Goal: Task Accomplishment & Management: Manage account settings

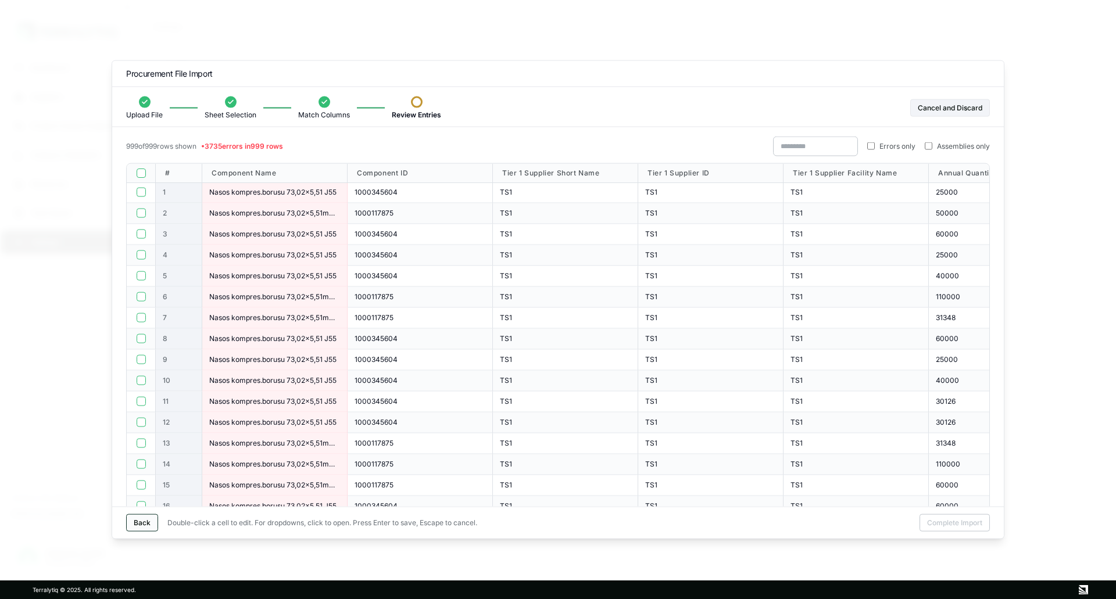
click at [145, 519] on button "Back" at bounding box center [142, 522] width 32 height 17
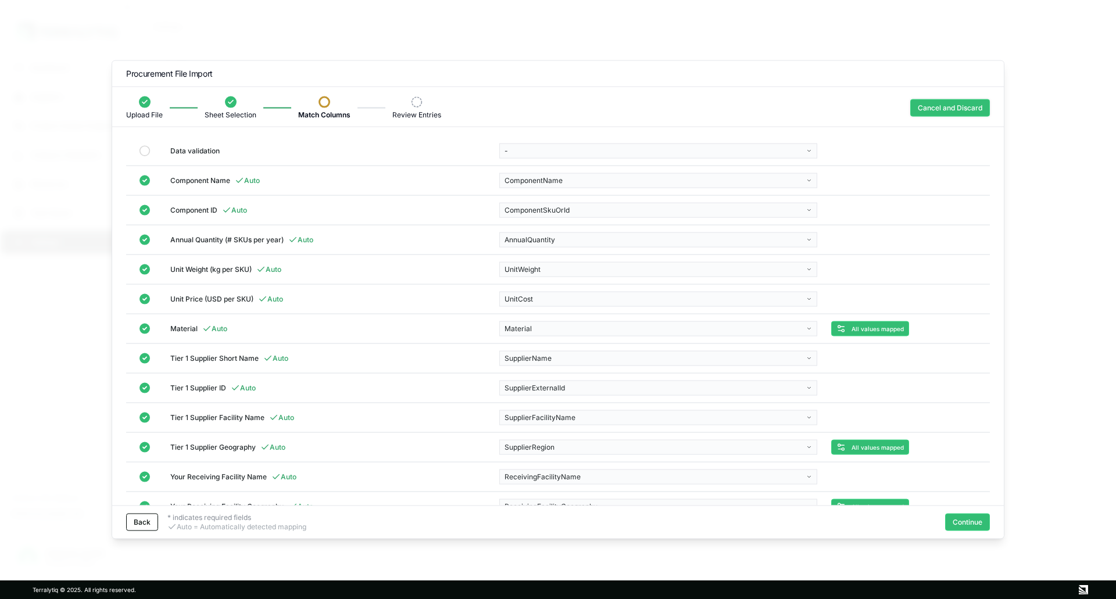
click at [934, 112] on button "Cancel and Discard" at bounding box center [950, 107] width 80 height 17
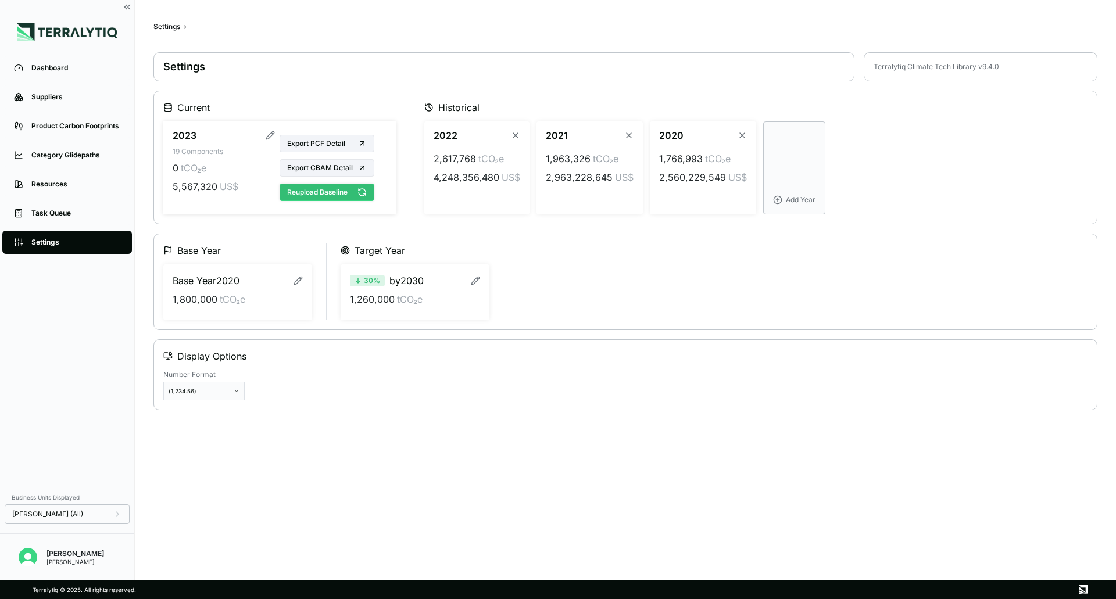
click at [332, 189] on button "Reupload Baseline" at bounding box center [327, 192] width 95 height 17
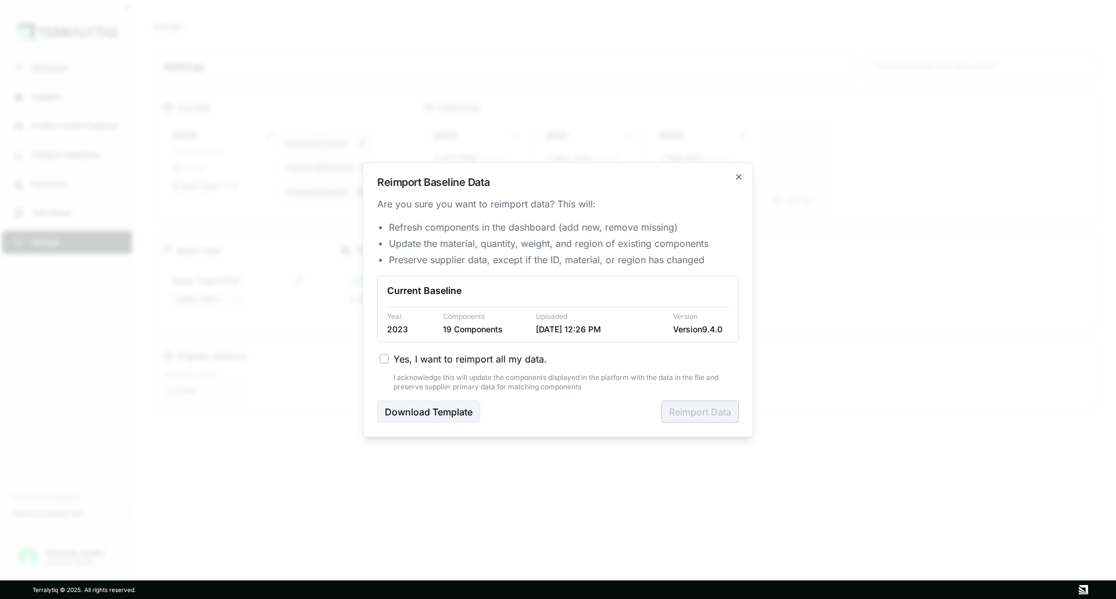
click at [471, 362] on span "Yes, I want to reimport all my data." at bounding box center [470, 359] width 153 height 14
click at [389, 362] on button "Yes, I want to reimport all my data." at bounding box center [384, 358] width 9 height 9
click at [697, 405] on button "Reimport Data" at bounding box center [699, 411] width 77 height 22
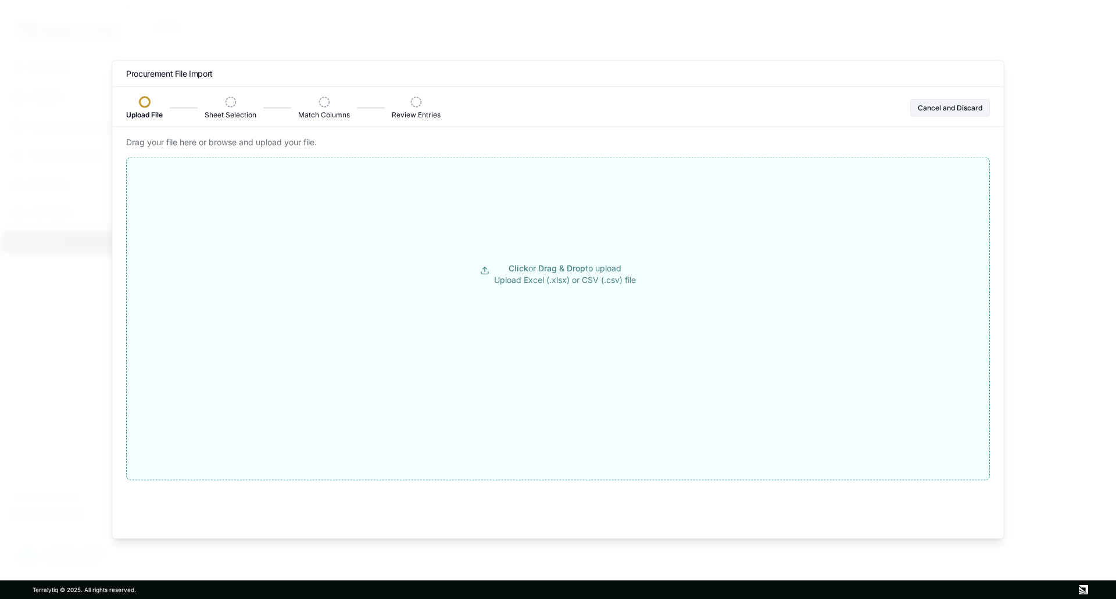
click at [564, 273] on p "Click or Drag & Drop to upload Upload Excel (.xlsx) or CSV (.csv) file" at bounding box center [565, 273] width 142 height 23
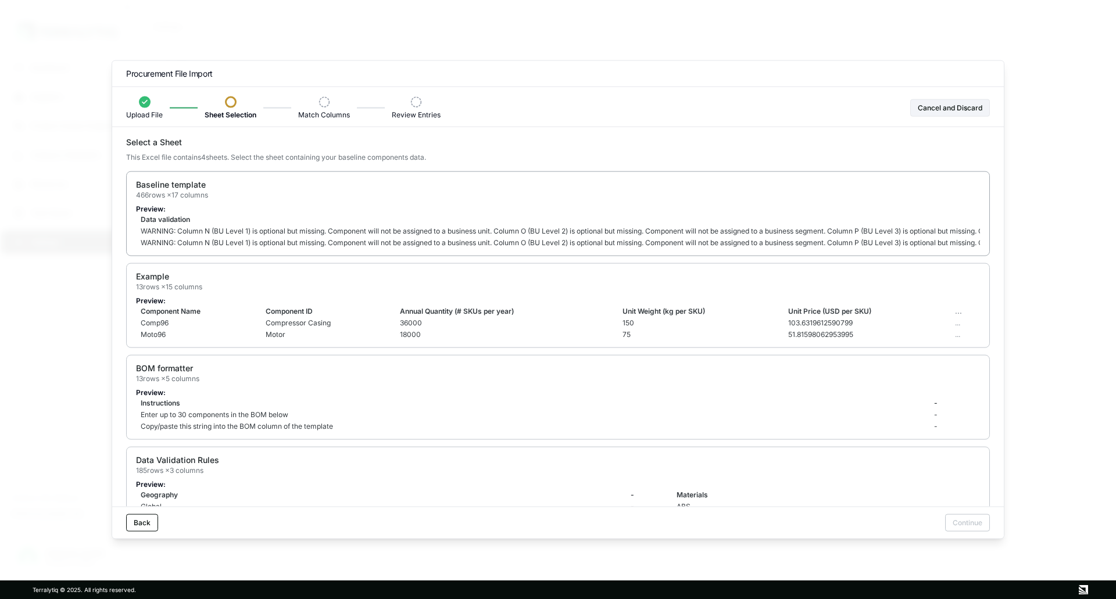
click at [239, 216] on td "Data validation" at bounding box center [639, 219] width 1007 height 12
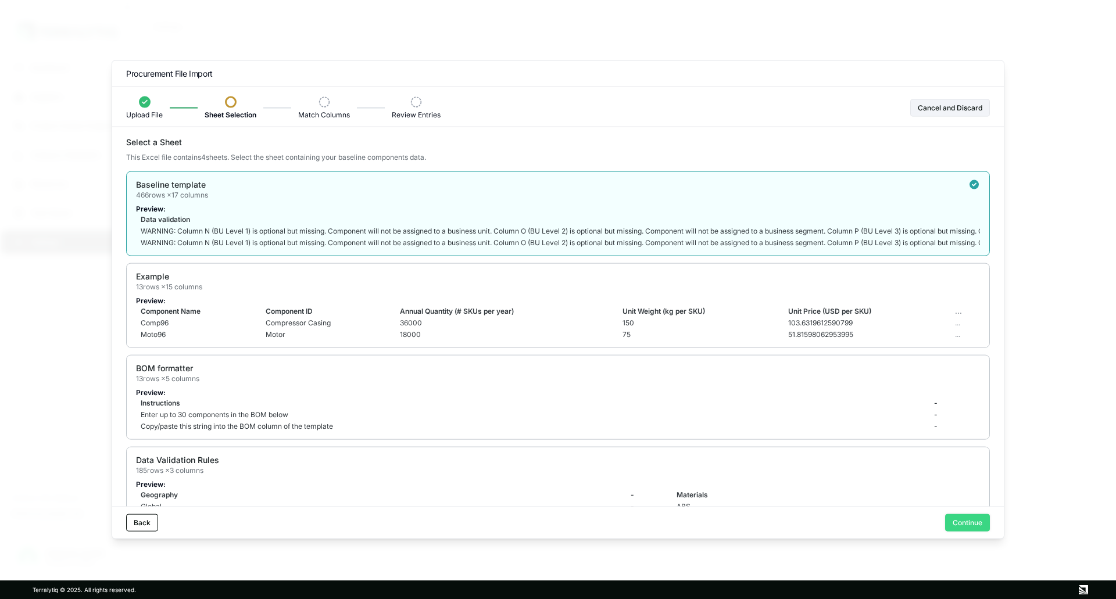
click at [967, 525] on button "Continue" at bounding box center [967, 522] width 45 height 17
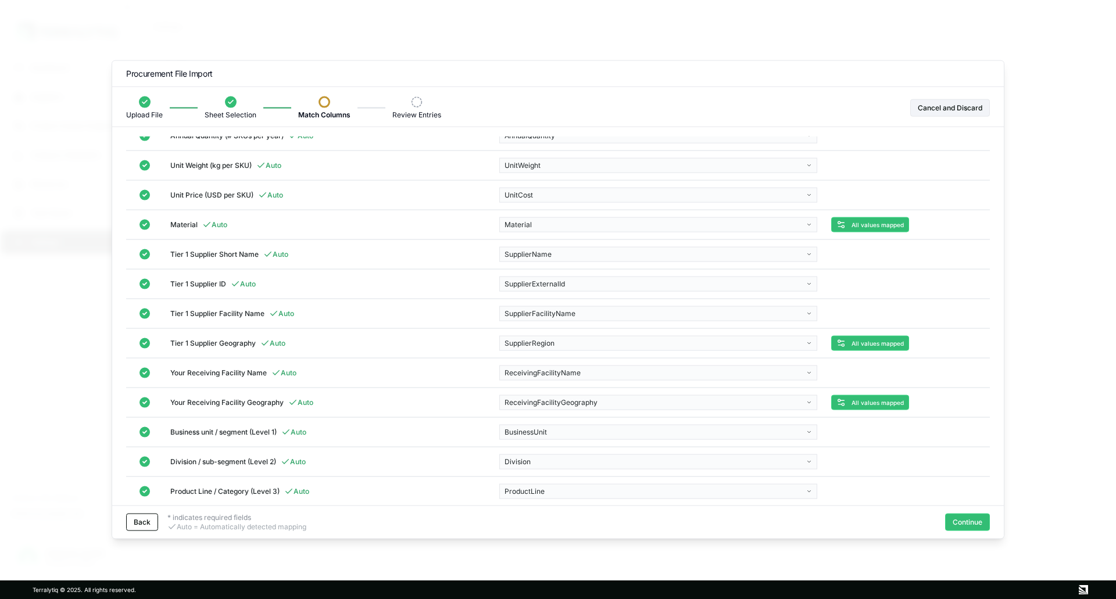
scroll to position [143, 0]
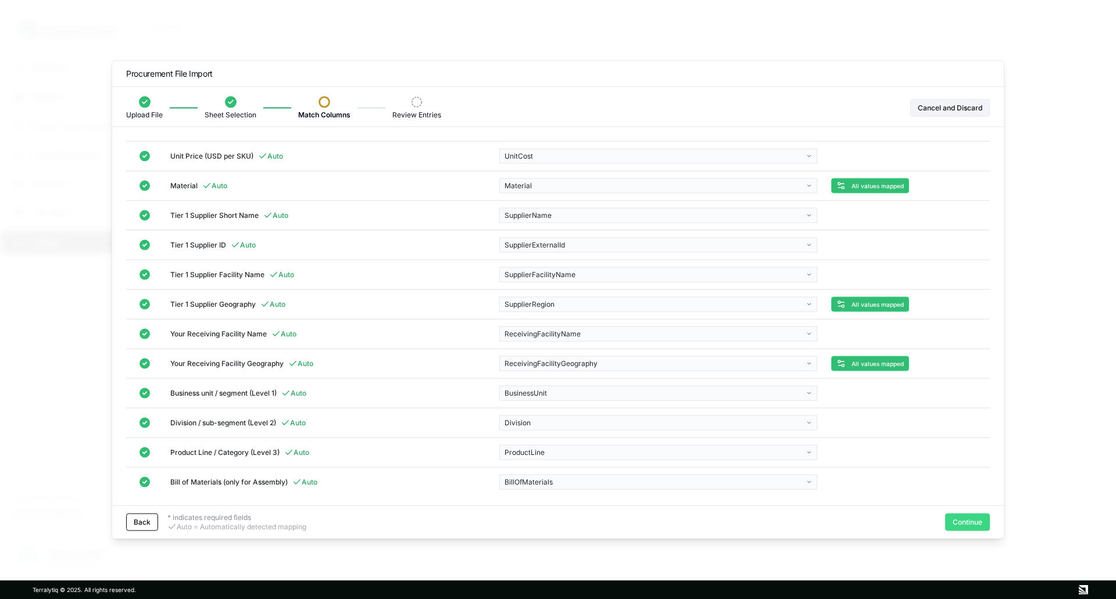
click at [961, 518] on button "Continue" at bounding box center [967, 522] width 45 height 17
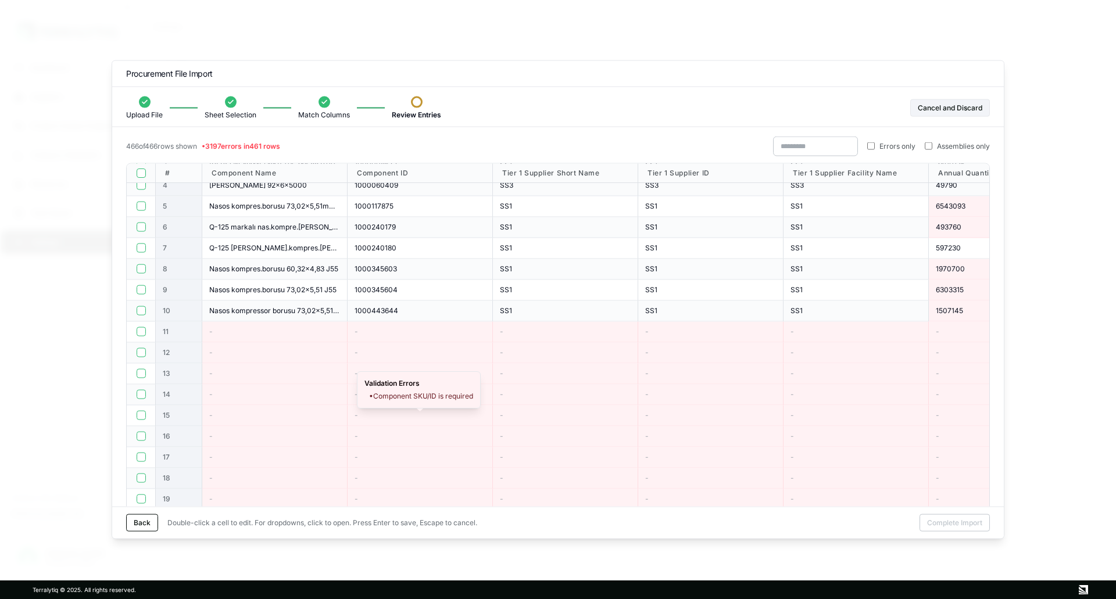
scroll to position [0, 0]
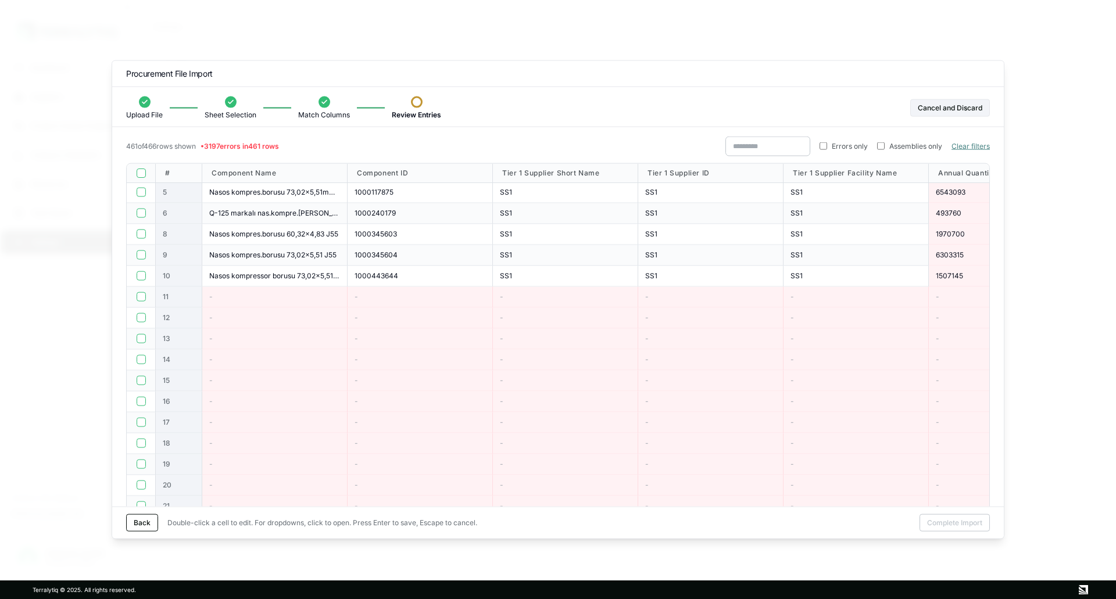
click at [955, 144] on button "Clear filters" at bounding box center [971, 145] width 38 height 9
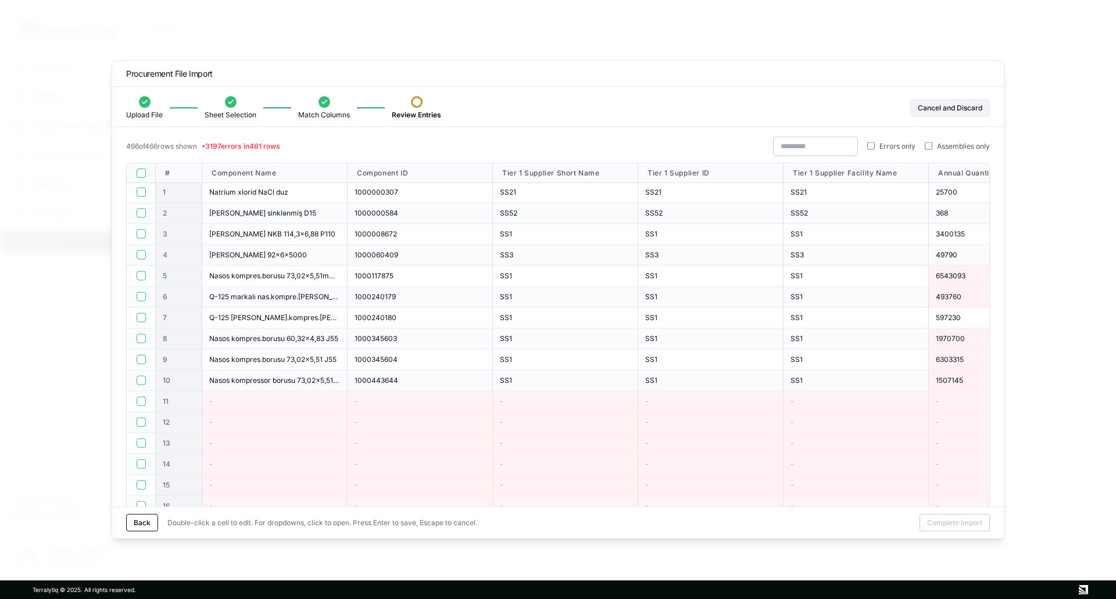
click at [142, 174] on button "button" at bounding box center [141, 172] width 9 height 9
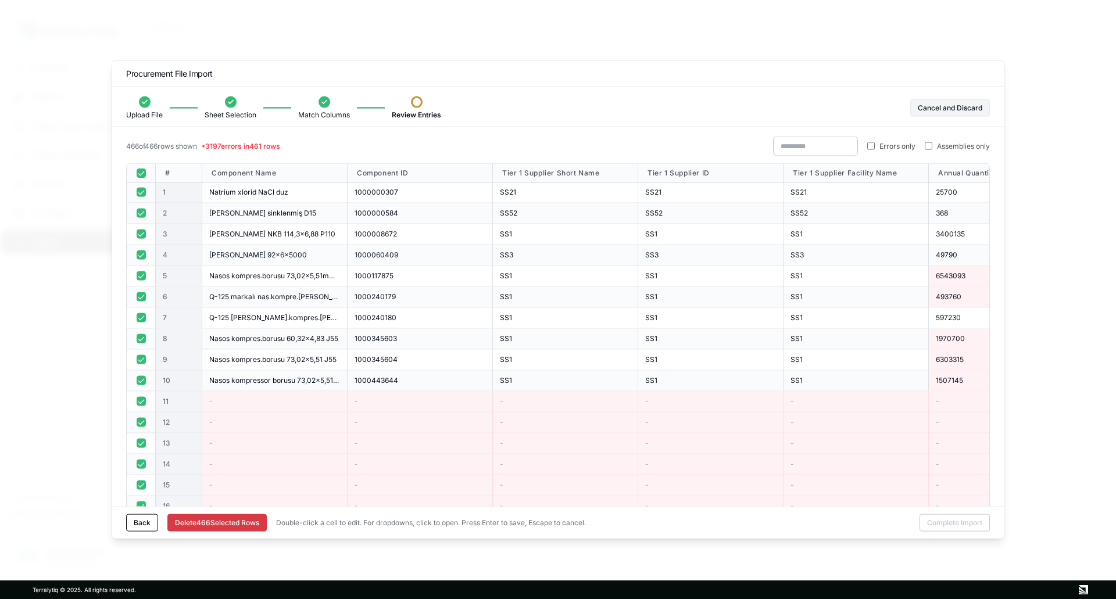
click at [140, 192] on button "button" at bounding box center [141, 192] width 9 height 9
click at [140, 211] on button "button" at bounding box center [141, 213] width 9 height 9
click at [141, 237] on button "button" at bounding box center [141, 234] width 9 height 9
click at [140, 255] on button "button" at bounding box center [141, 255] width 9 height 9
click at [142, 271] on button "button" at bounding box center [141, 275] width 9 height 9
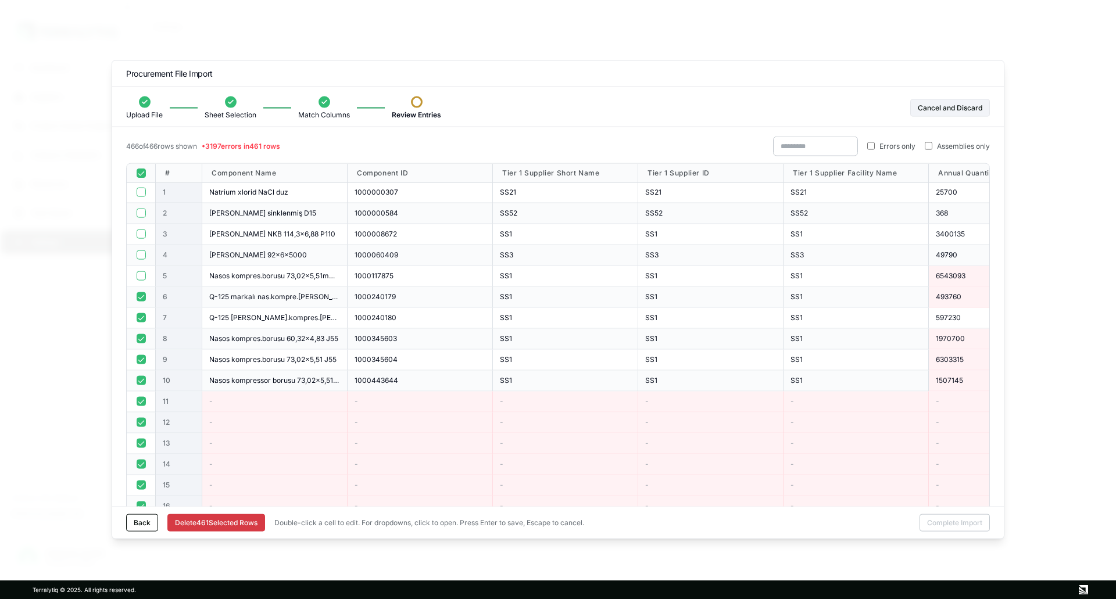
click at [142, 295] on button "button" at bounding box center [141, 296] width 9 height 9
click at [142, 320] on button "button" at bounding box center [141, 317] width 9 height 9
click at [141, 336] on button "button" at bounding box center [141, 338] width 9 height 9
click at [140, 355] on button "button" at bounding box center [141, 359] width 9 height 9
click at [142, 379] on button "button" at bounding box center [141, 380] width 9 height 9
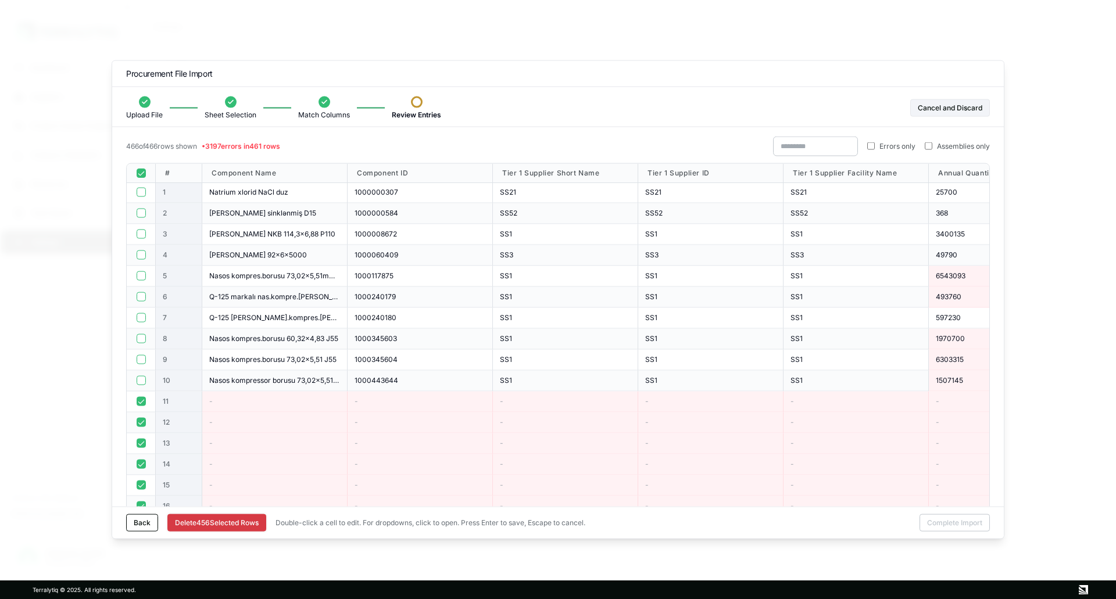
click at [229, 520] on button "Delete [STREET_ADDRESS]" at bounding box center [216, 522] width 99 height 17
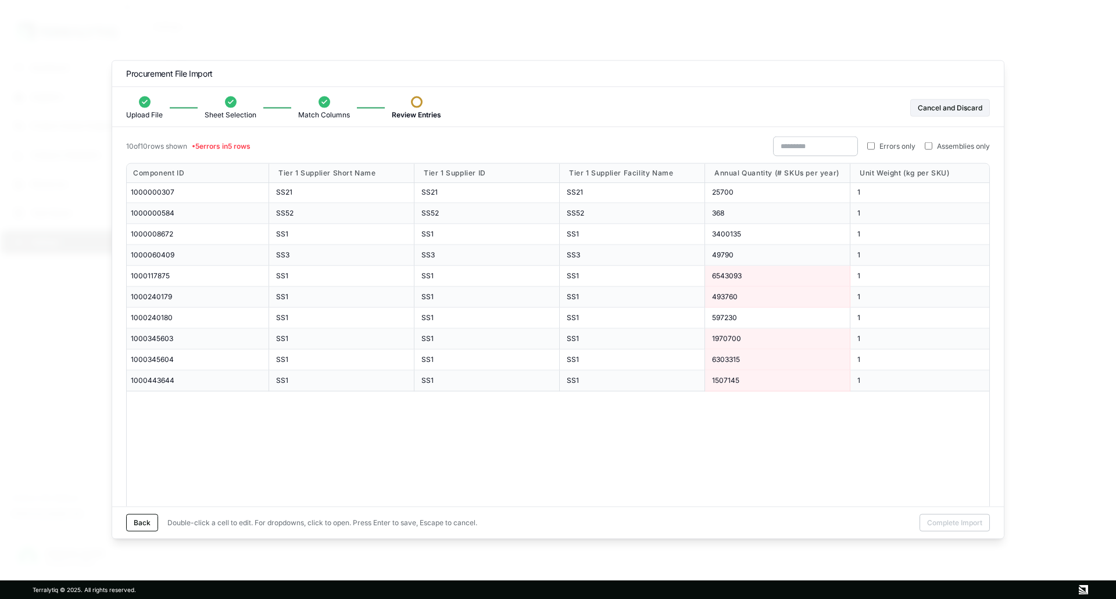
scroll to position [0, 306]
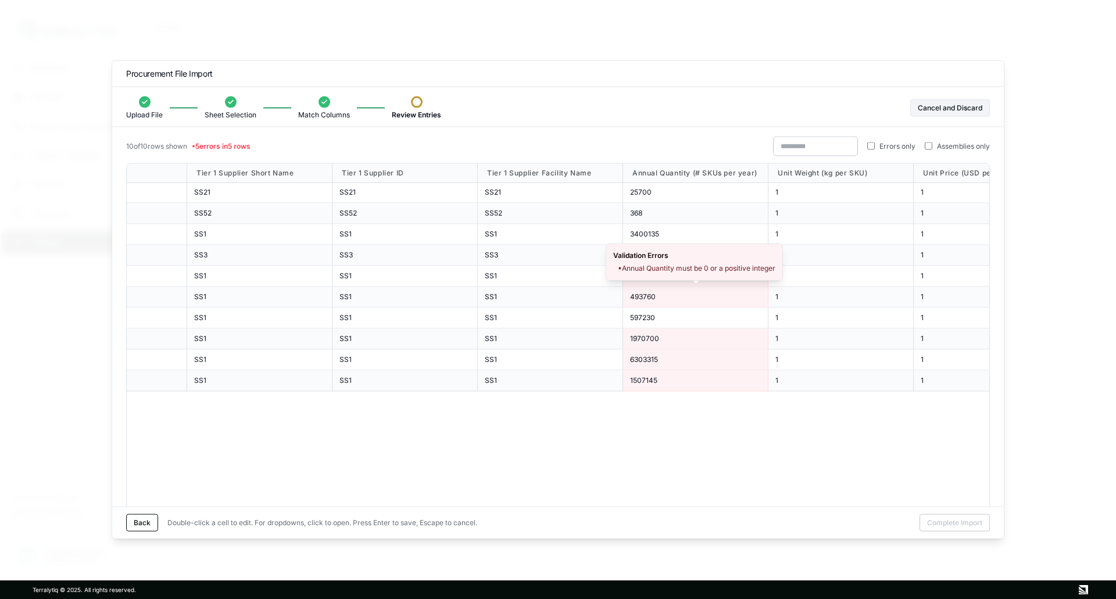
click at [681, 295] on div "493760" at bounding box center [695, 296] width 131 height 9
click at [555, 444] on div "# Component Name Component ID Tier 1 Supplier Short Name Tier 1 Supplier ID Tie…" at bounding box center [558, 337] width 864 height 349
click at [937, 108] on button "Cancel and Discard" at bounding box center [950, 107] width 80 height 17
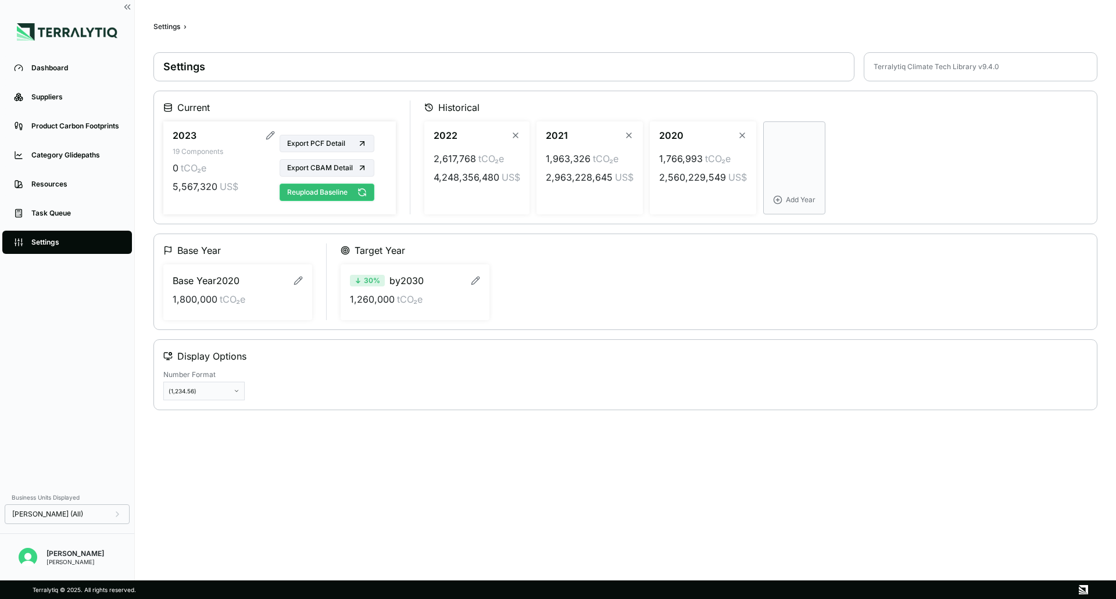
click at [322, 194] on button "Reupload Baseline" at bounding box center [327, 192] width 95 height 17
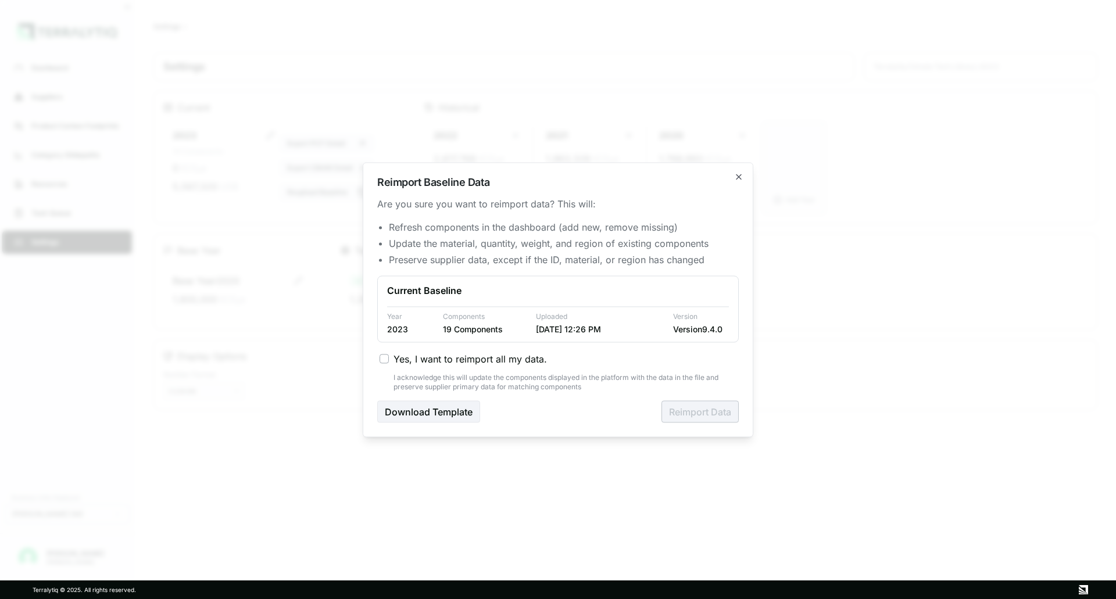
click at [510, 366] on div "Yes, I want to reimport all my data. I acknowledge this will update the compone…" at bounding box center [558, 372] width 362 height 40
click at [383, 356] on button "Yes, I want to reimport all my data." at bounding box center [384, 358] width 9 height 9
click at [688, 414] on button "Reimport Data" at bounding box center [699, 411] width 77 height 22
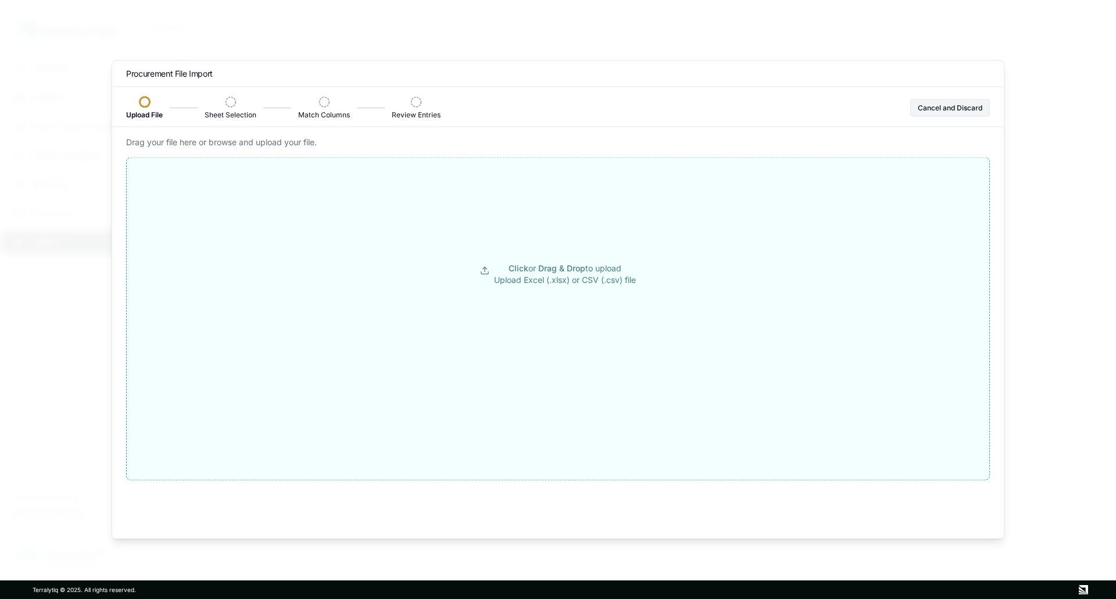
click at [563, 271] on span "Drag & Drop" at bounding box center [561, 268] width 47 height 10
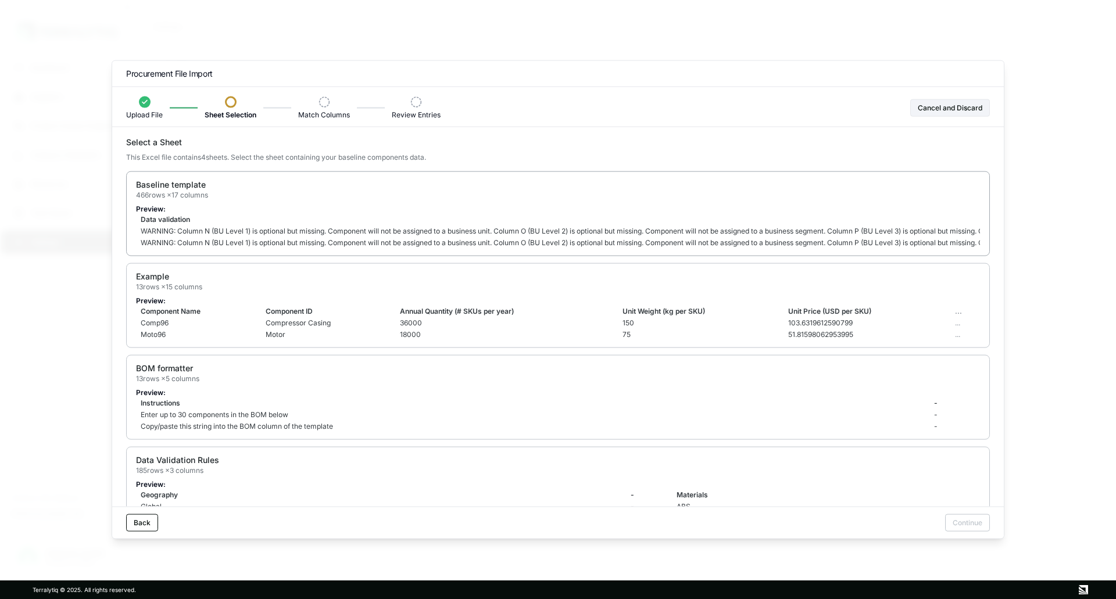
click at [637, 216] on td "Data validation" at bounding box center [639, 219] width 1007 height 12
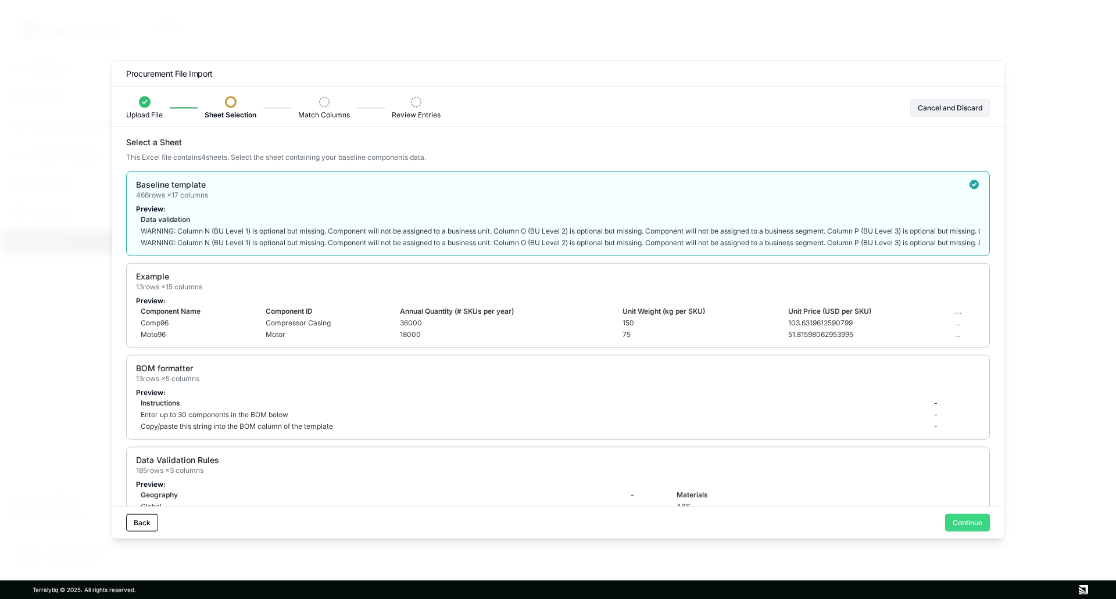
click at [962, 524] on button "Continue" at bounding box center [967, 522] width 45 height 17
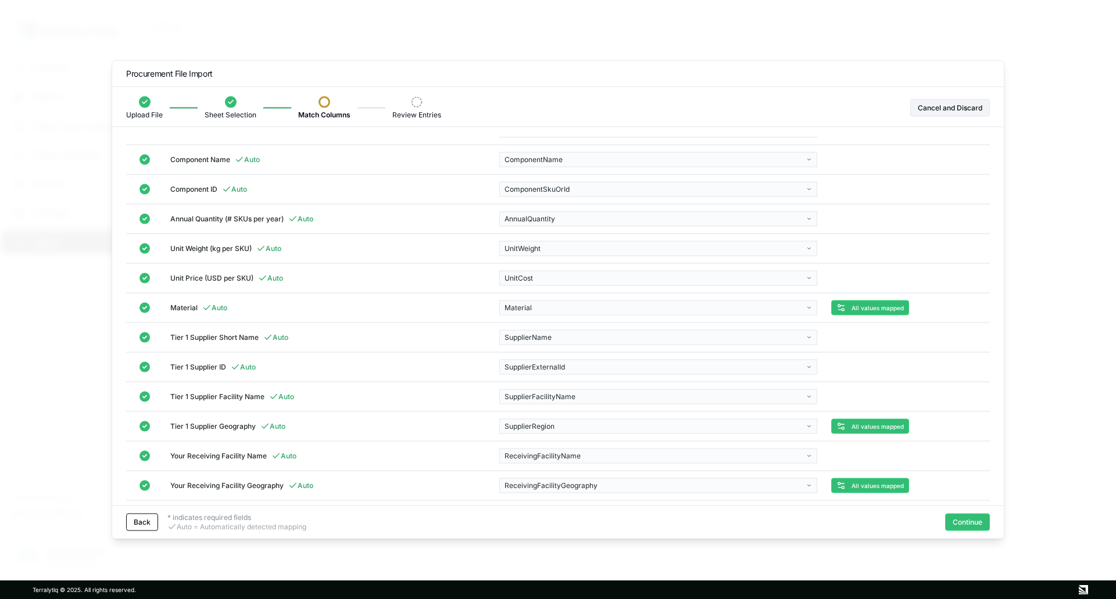
scroll to position [20, 0]
click at [974, 524] on button "Continue" at bounding box center [967, 522] width 45 height 17
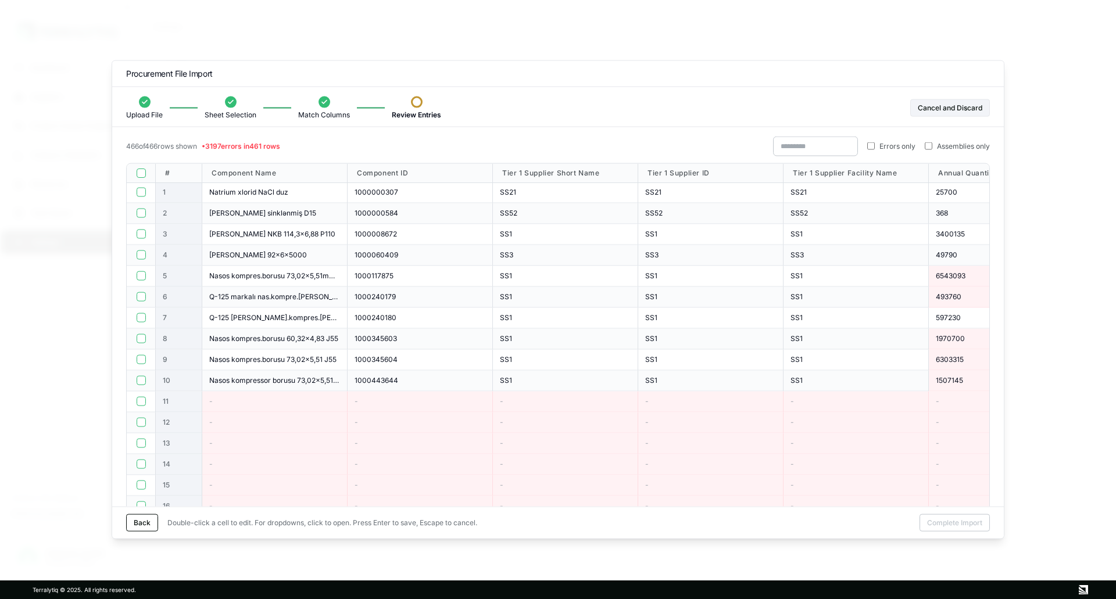
click at [142, 169] on button "button" at bounding box center [141, 172] width 9 height 9
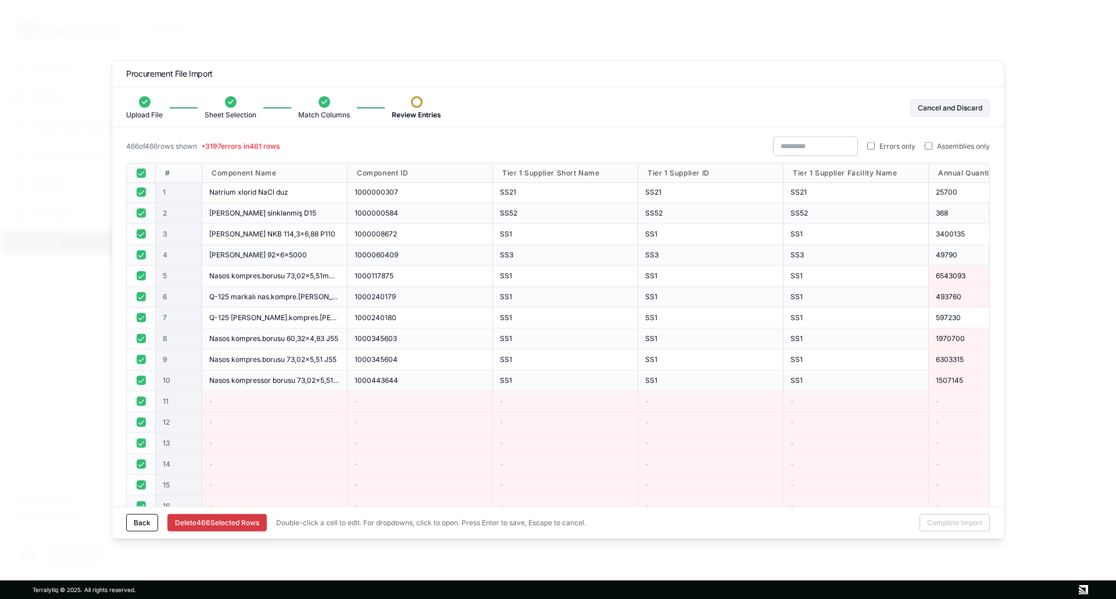
click at [141, 193] on button "button" at bounding box center [141, 192] width 9 height 9
click at [143, 212] on button "button" at bounding box center [141, 213] width 9 height 9
click at [143, 230] on button "button" at bounding box center [141, 234] width 9 height 9
click at [142, 261] on div at bounding box center [141, 255] width 29 height 21
click at [141, 280] on button "button" at bounding box center [141, 275] width 9 height 9
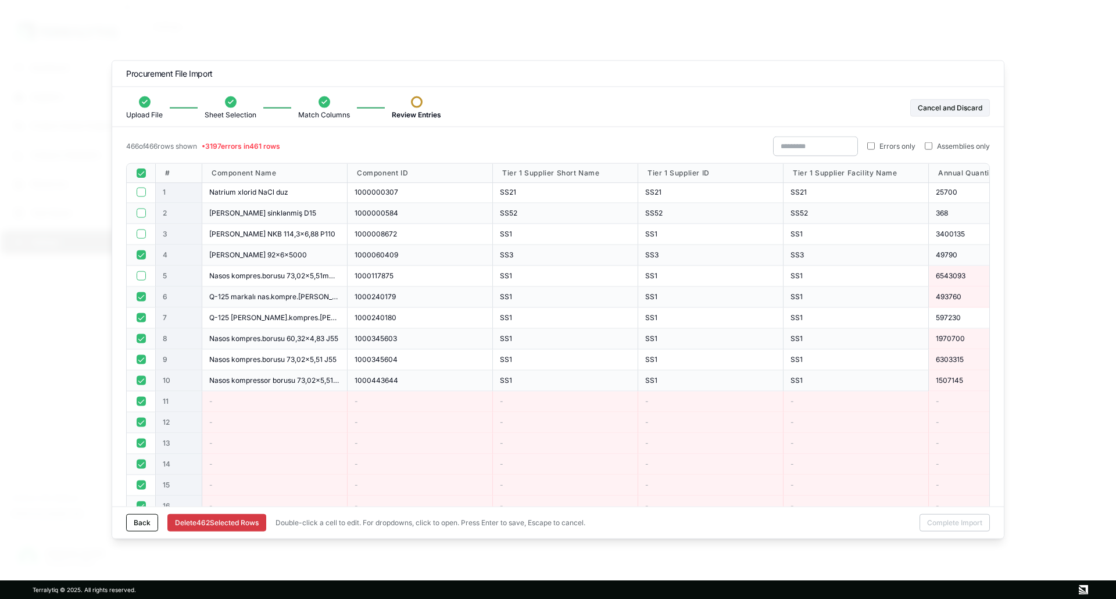
click at [141, 297] on button "button" at bounding box center [141, 296] width 9 height 9
drag, startPoint x: 141, startPoint y: 310, endPoint x: 141, endPoint y: 334, distance: 23.8
click at [141, 334] on button "button" at bounding box center [141, 338] width 9 height 9
click at [138, 317] on button "button" at bounding box center [141, 317] width 9 height 9
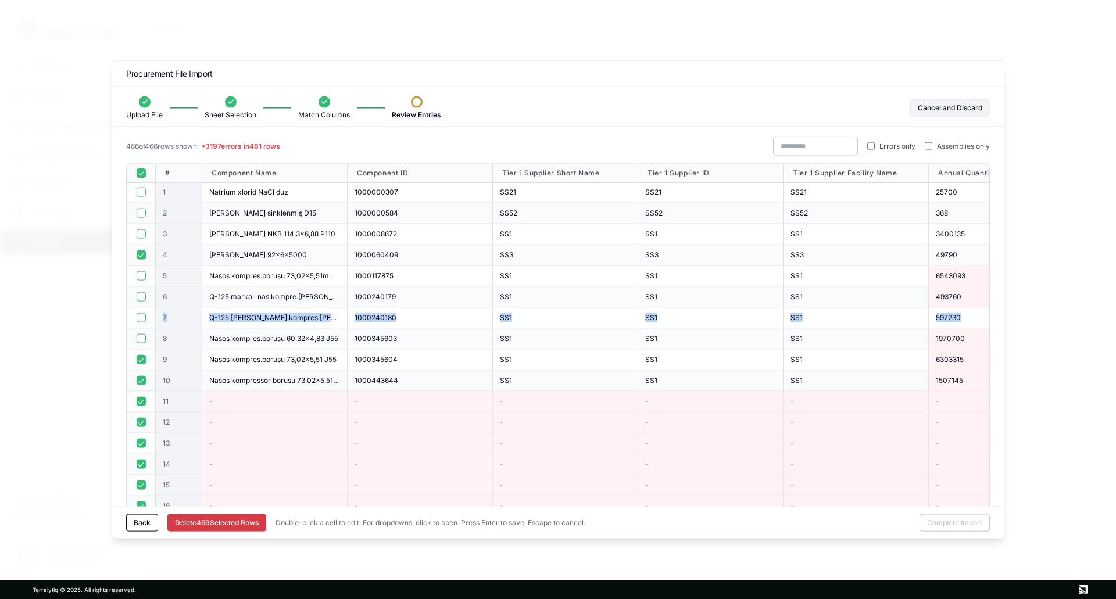
click at [142, 259] on button "button" at bounding box center [141, 255] width 9 height 9
click at [142, 363] on button "button" at bounding box center [141, 359] width 9 height 9
click at [143, 377] on button "button" at bounding box center [141, 380] width 9 height 9
click at [248, 519] on button "Delete [STREET_ADDRESS]" at bounding box center [216, 522] width 99 height 17
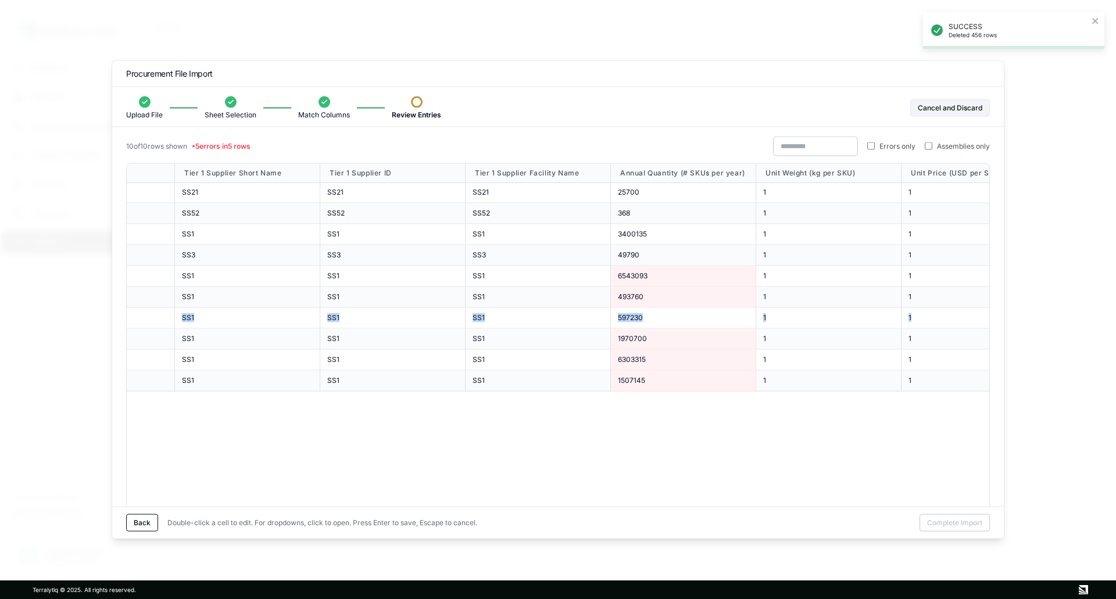
scroll to position [0, 320]
click at [693, 343] on div "1970700" at bounding box center [681, 338] width 131 height 9
click at [557, 428] on div "# Component Name Component ID Tier 1 Supplier Short Name Tier 1 Supplier ID Tie…" at bounding box center [558, 337] width 864 height 349
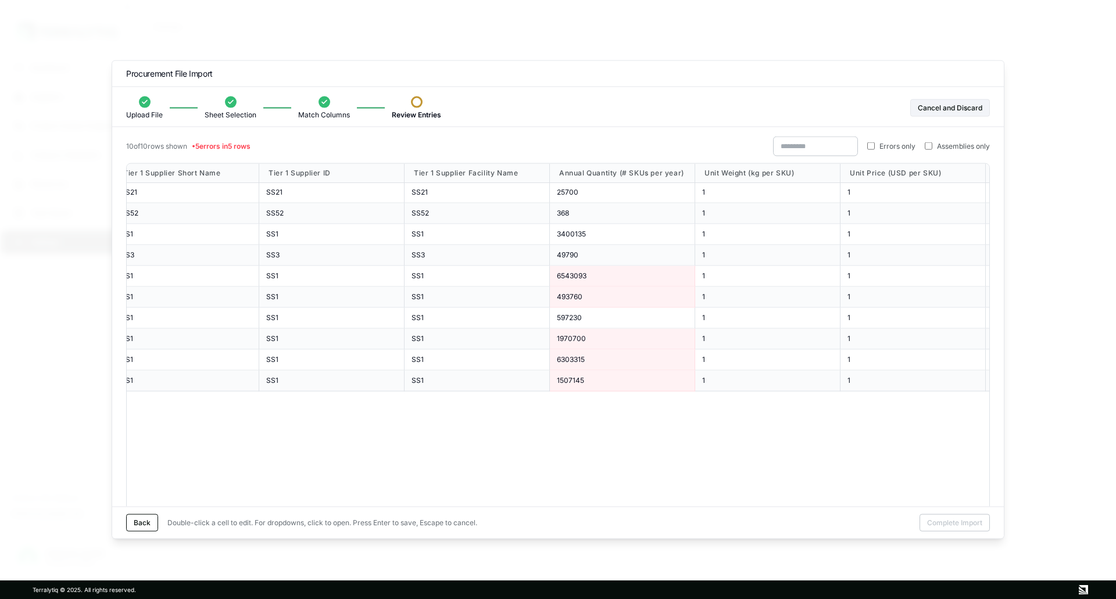
scroll to position [0, 380]
click at [938, 109] on button "Cancel and Discard" at bounding box center [950, 107] width 80 height 17
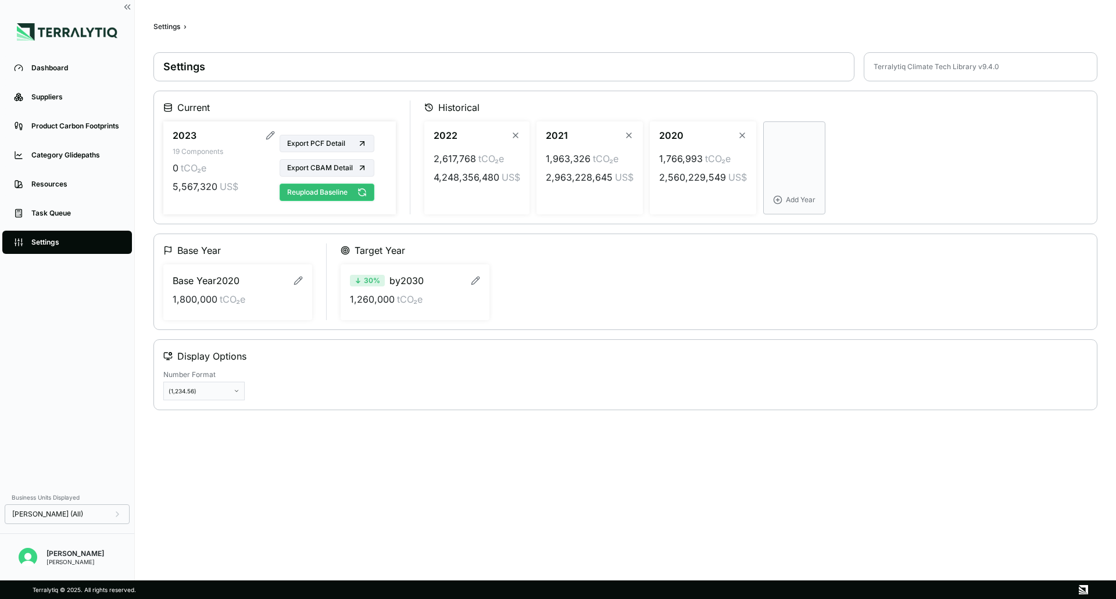
click at [324, 190] on button "Reupload Baseline" at bounding box center [327, 192] width 95 height 17
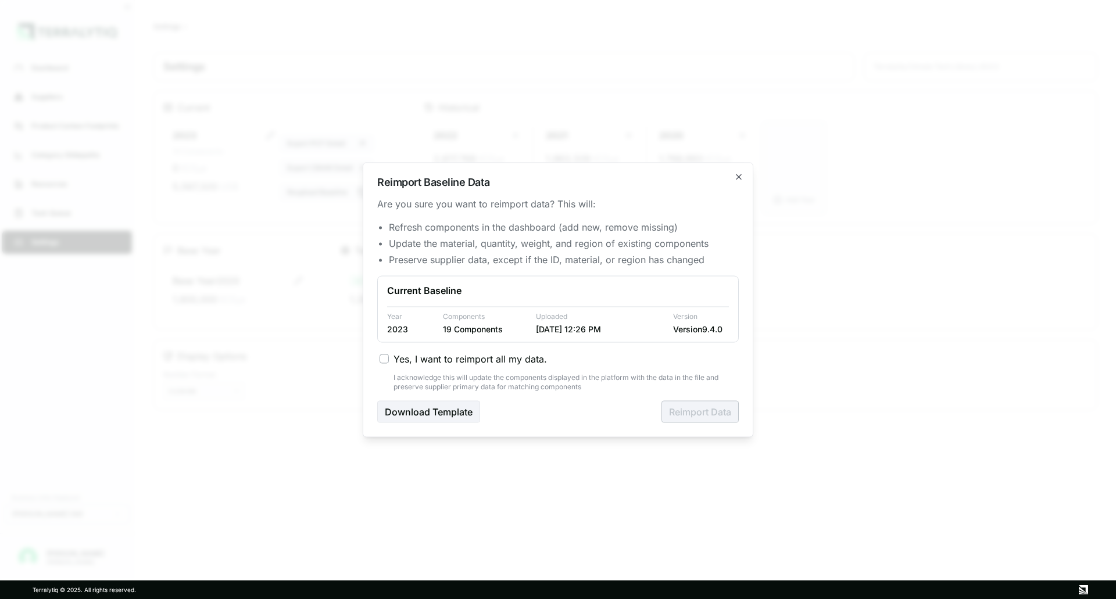
click at [399, 357] on span "Yes, I want to reimport all my data." at bounding box center [470, 359] width 153 height 14
click at [389, 357] on button "Yes, I want to reimport all my data." at bounding box center [384, 358] width 9 height 9
click at [686, 415] on button "Reimport Data" at bounding box center [699, 411] width 77 height 22
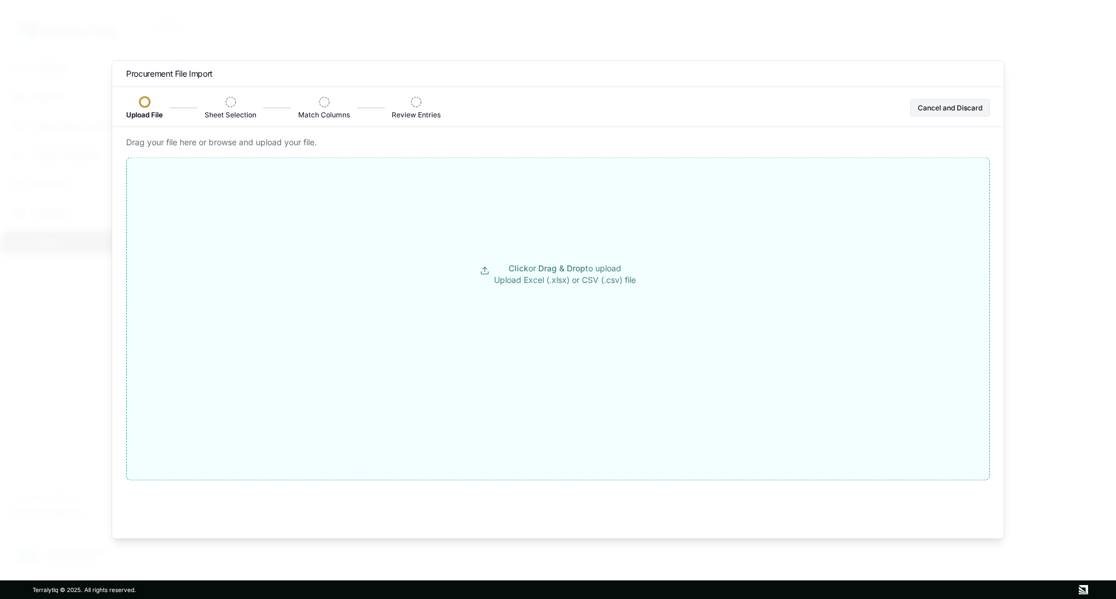
click at [492, 262] on button "Click or Drag & Drop to upload Upload Excel (.xlsx) or CSV (.csv) file" at bounding box center [558, 273] width 863 height 209
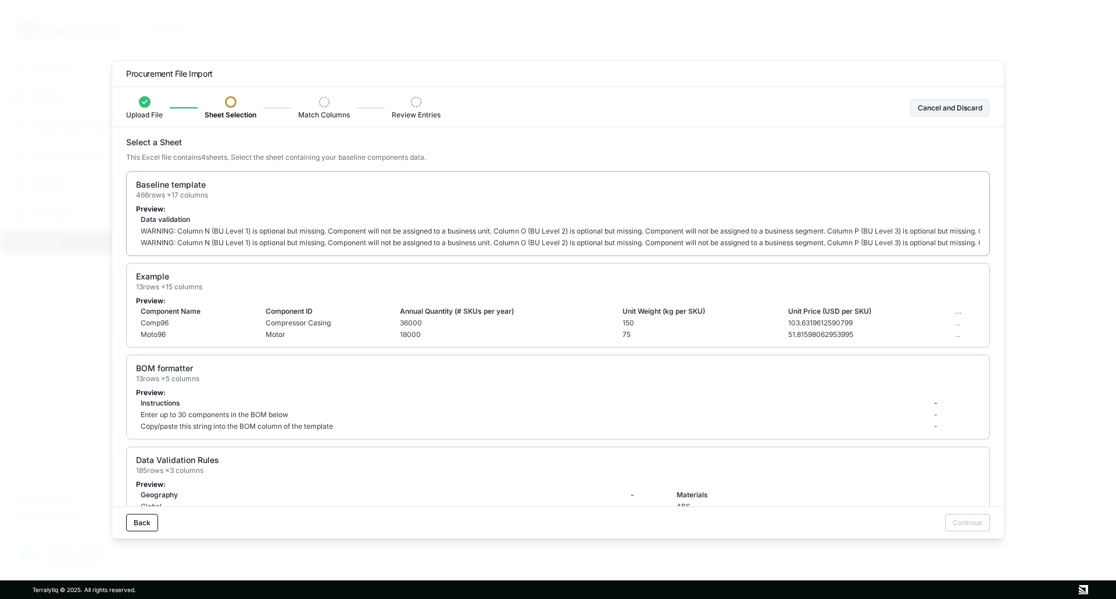
click at [606, 219] on td "Data validation" at bounding box center [639, 219] width 1007 height 12
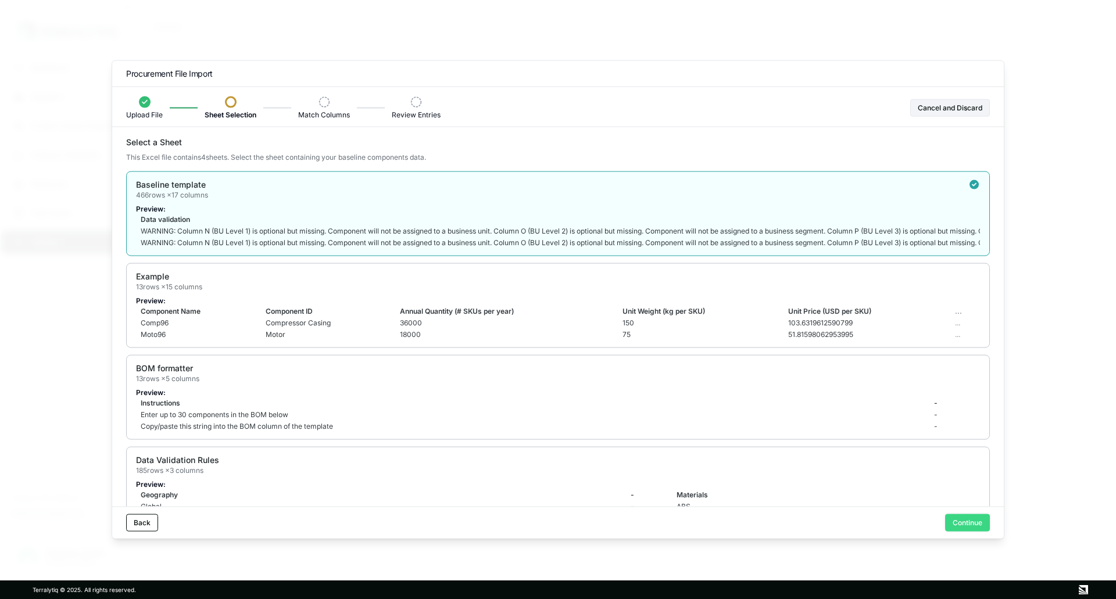
click at [961, 519] on button "Continue" at bounding box center [967, 522] width 45 height 17
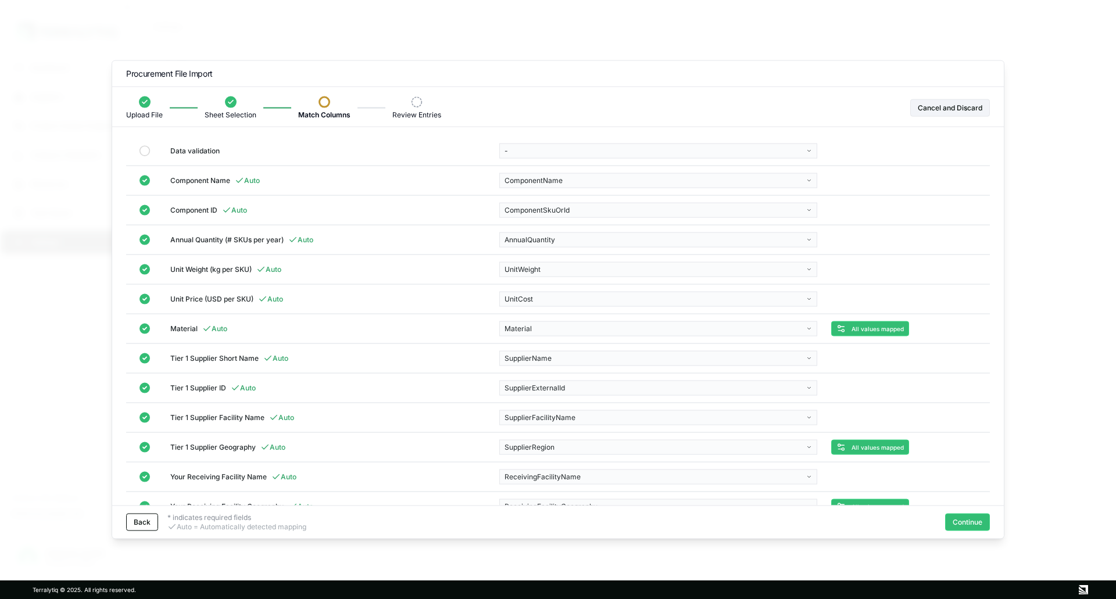
scroll to position [143, 0]
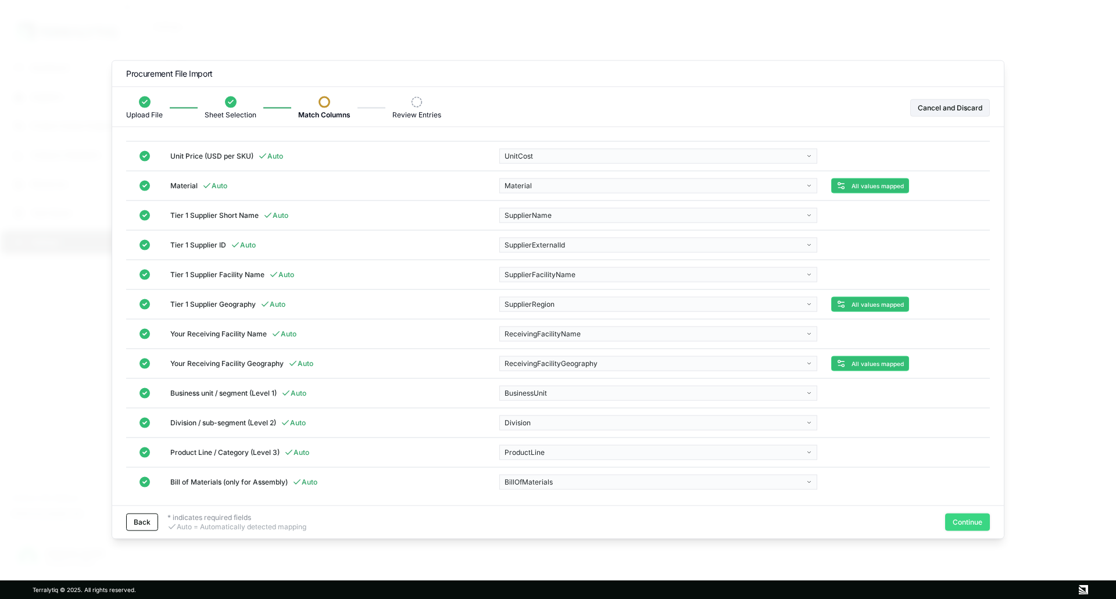
click at [967, 519] on button "Continue" at bounding box center [967, 522] width 45 height 17
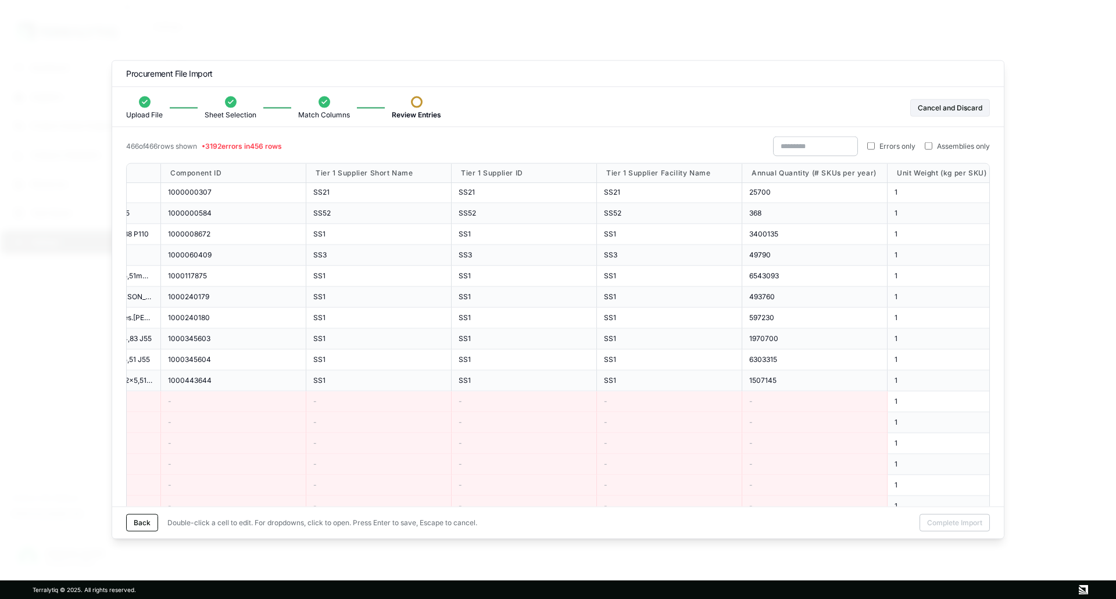
scroll to position [0, 0]
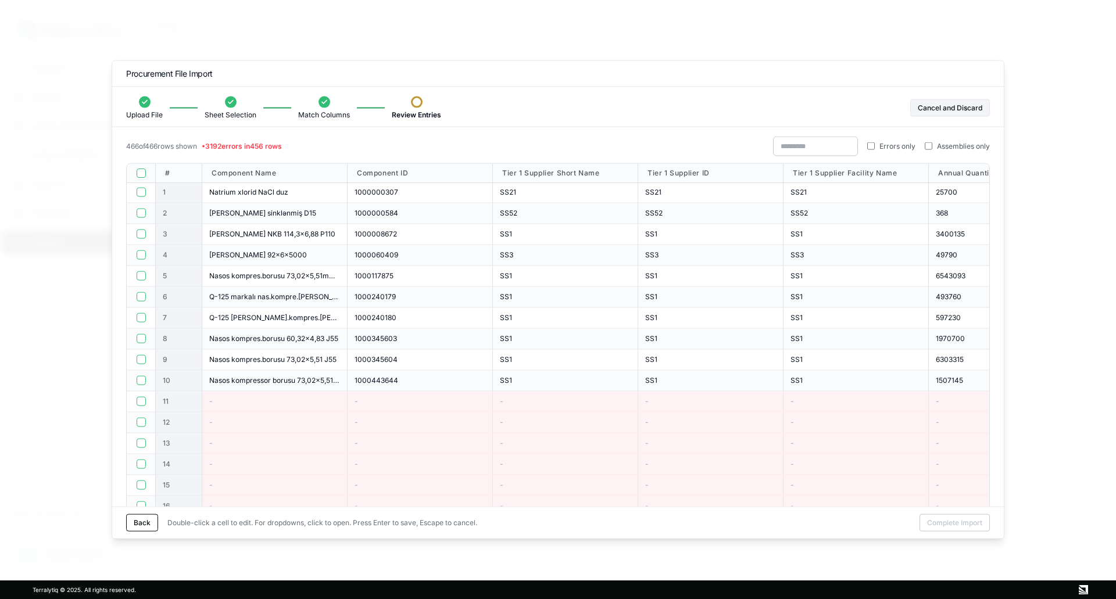
click at [139, 176] on button "button" at bounding box center [141, 172] width 9 height 9
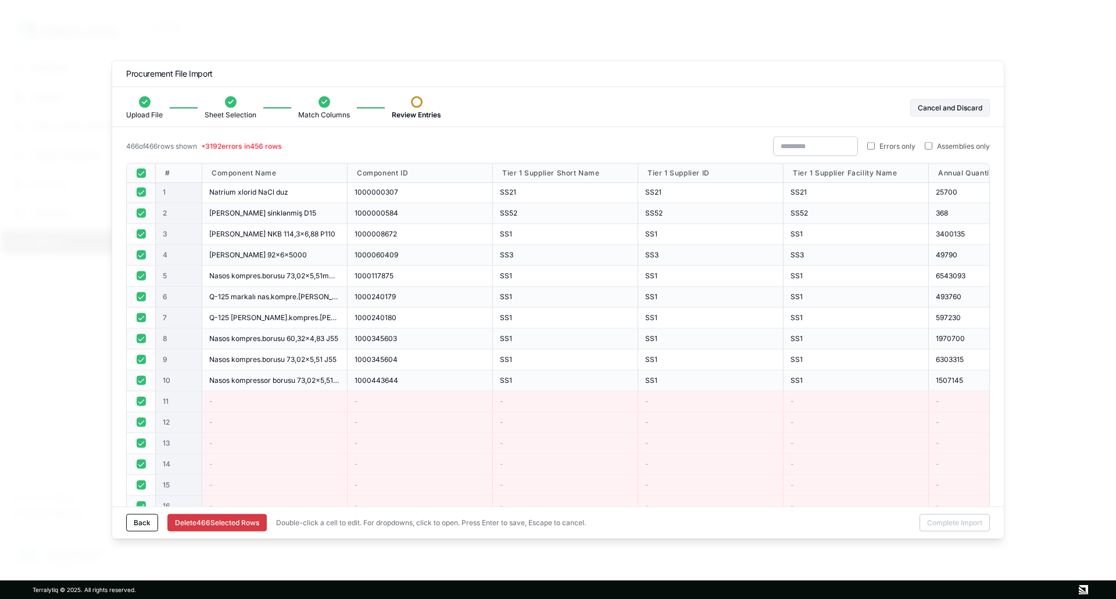
click at [142, 190] on button "button" at bounding box center [141, 192] width 9 height 9
click at [141, 206] on div at bounding box center [141, 213] width 29 height 21
click at [140, 234] on button "button" at bounding box center [141, 234] width 9 height 9
click at [139, 212] on button "button" at bounding box center [141, 213] width 9 height 9
click at [144, 257] on button "button" at bounding box center [141, 255] width 9 height 9
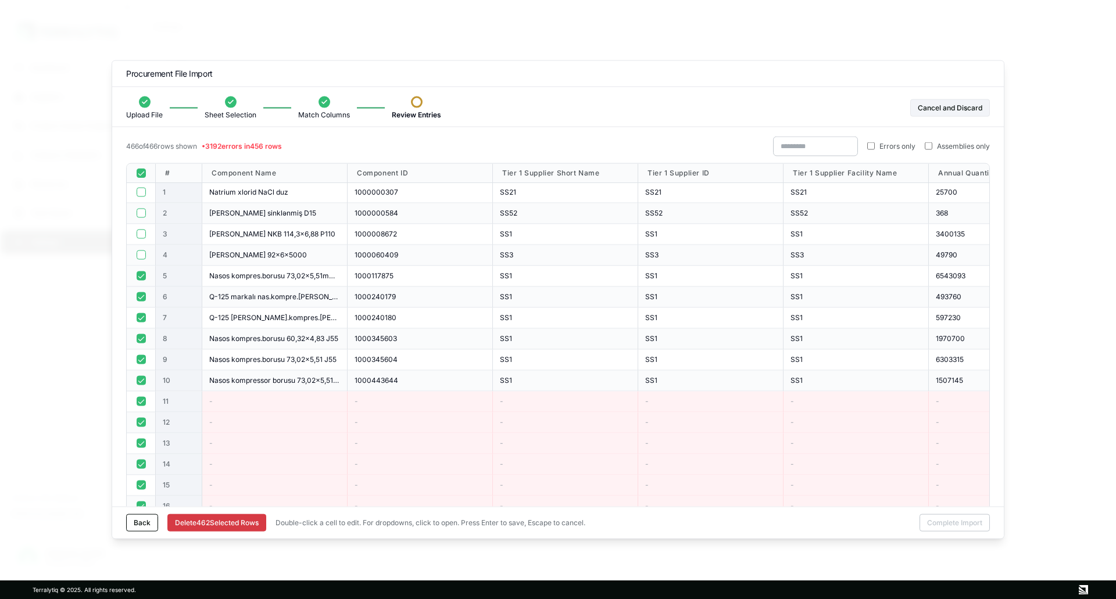
click at [142, 268] on div at bounding box center [141, 276] width 29 height 21
click at [135, 173] on div at bounding box center [141, 172] width 29 height 19
click at [137, 173] on button "button" at bounding box center [141, 172] width 9 height 9
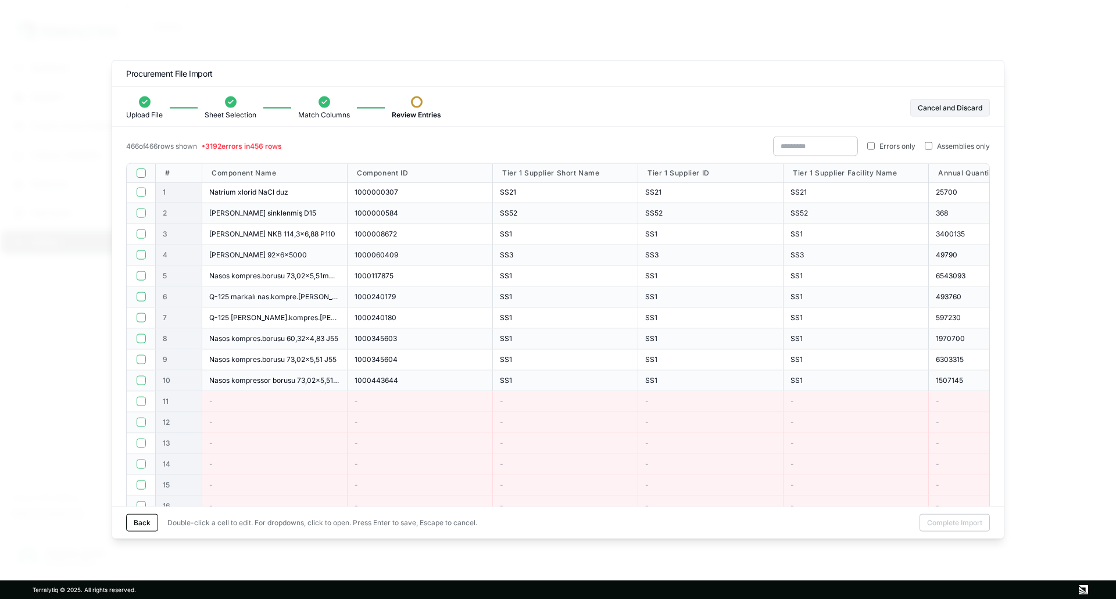
click at [884, 144] on span "Errors only" at bounding box center [897, 145] width 36 height 9
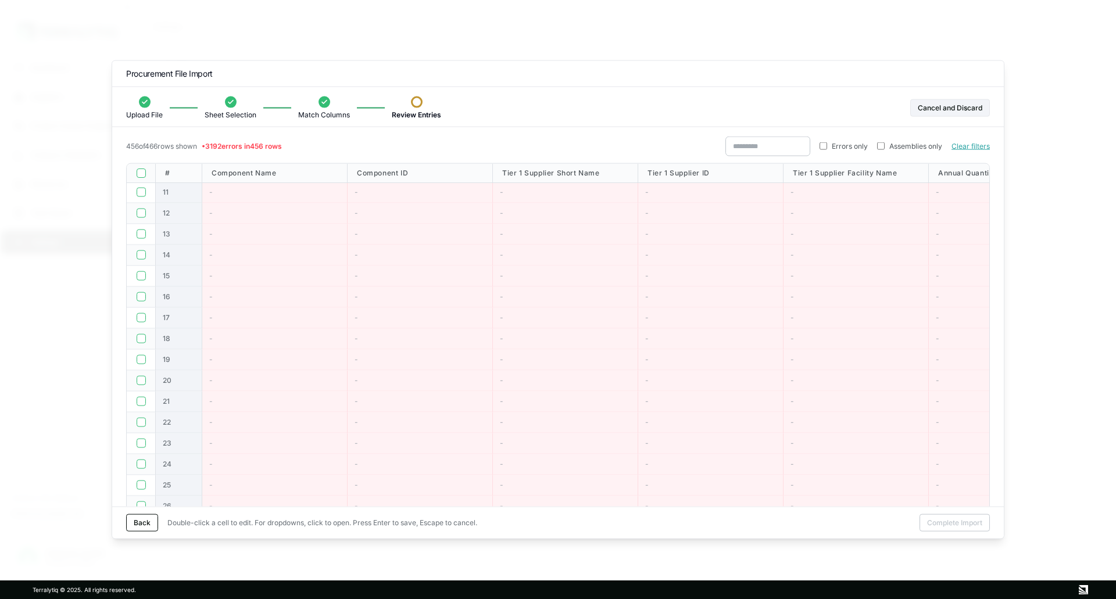
click at [140, 170] on button "button" at bounding box center [141, 172] width 9 height 9
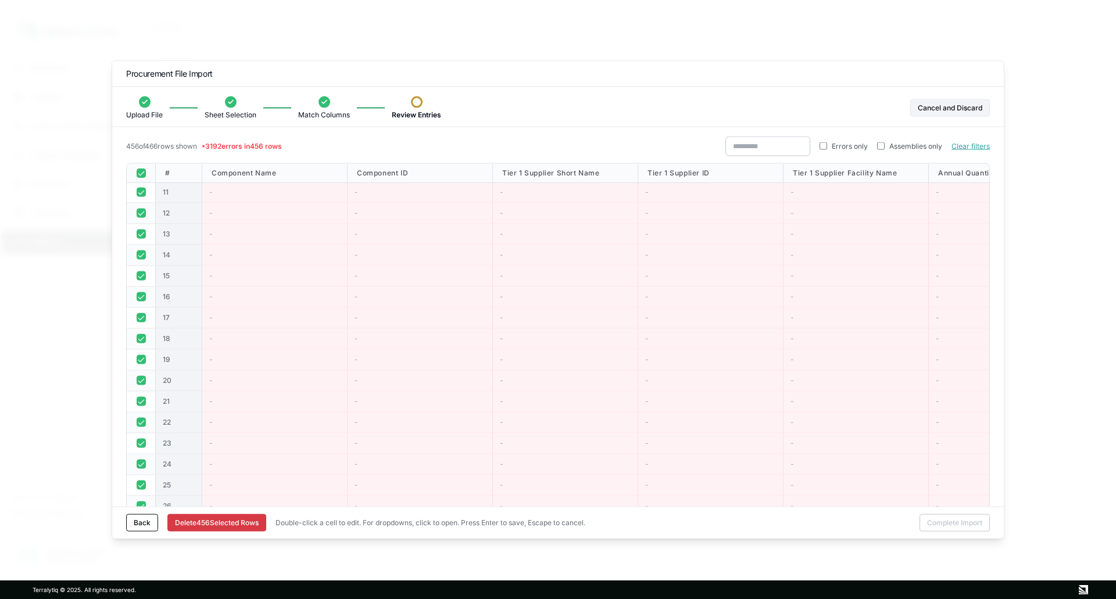
click at [250, 514] on div "Back Delete 456 Selected Row s Double-click a cell to edit. For dropdowns, clic…" at bounding box center [355, 522] width 459 height 17
click at [233, 520] on button "Delete [STREET_ADDRESS]" at bounding box center [216, 522] width 99 height 17
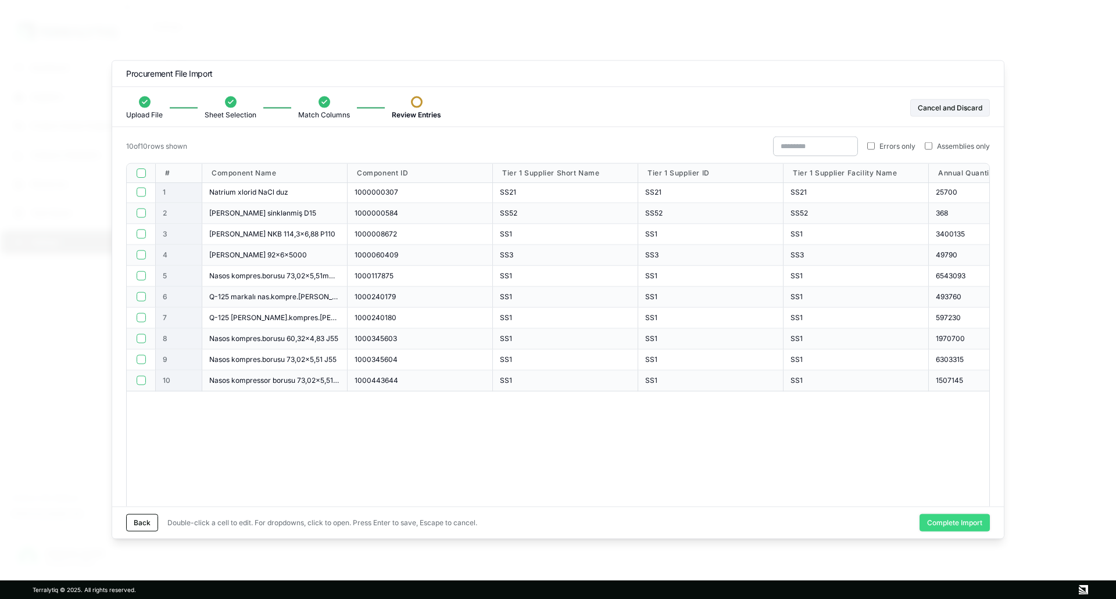
click at [949, 521] on button "Complete Import" at bounding box center [955, 522] width 70 height 17
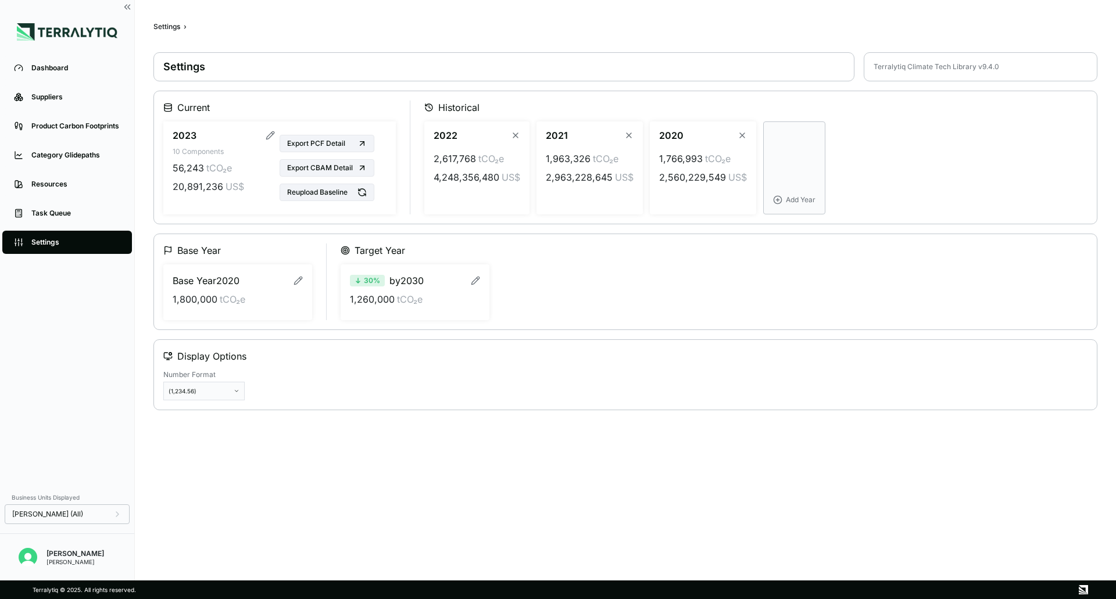
click at [367, 409] on div "Display Options Number Format (1,234.56)" at bounding box center [625, 374] width 944 height 71
click at [51, 67] on div "Dashboard" at bounding box center [75, 67] width 89 height 9
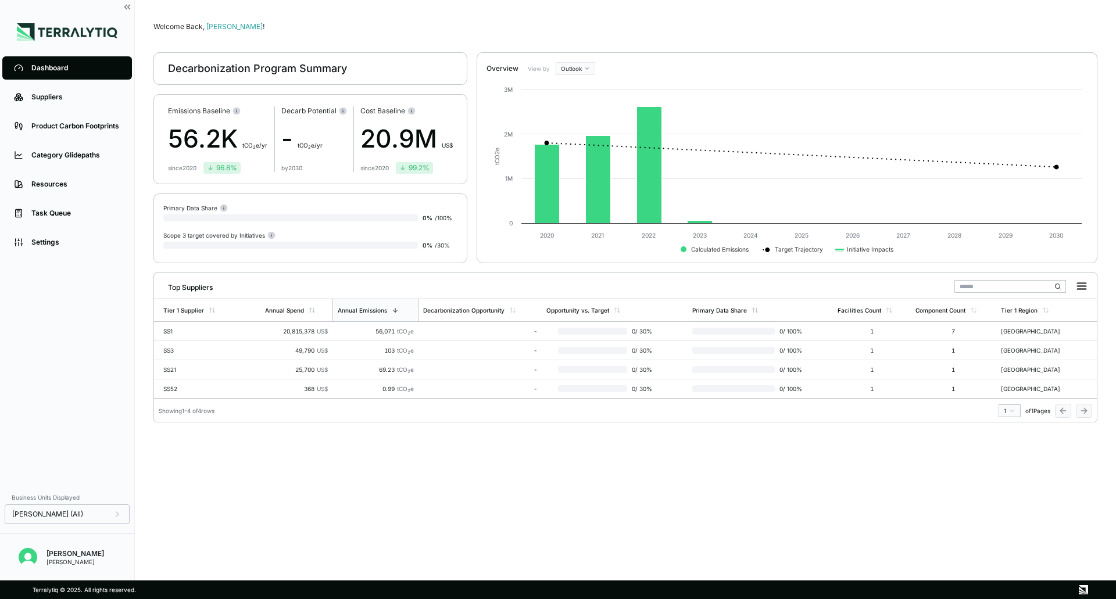
click at [587, 76] on rect at bounding box center [787, 167] width 601 height 185
click at [587, 72] on html "Dashboard Suppliers Product Carbon Footprints Category Glidepaths Resources Tas…" at bounding box center [558, 299] width 1116 height 599
click at [500, 31] on html "Dashboard Suppliers Product Carbon Footprints Category Glidepaths Resources Tas…" at bounding box center [558, 299] width 1116 height 599
click at [728, 454] on div "Welcome Back, [PERSON_NAME] ! Decarbonization Program Summary Emissions Baselin…" at bounding box center [625, 290] width 944 height 543
click at [72, 101] on div "Suppliers" at bounding box center [75, 96] width 89 height 9
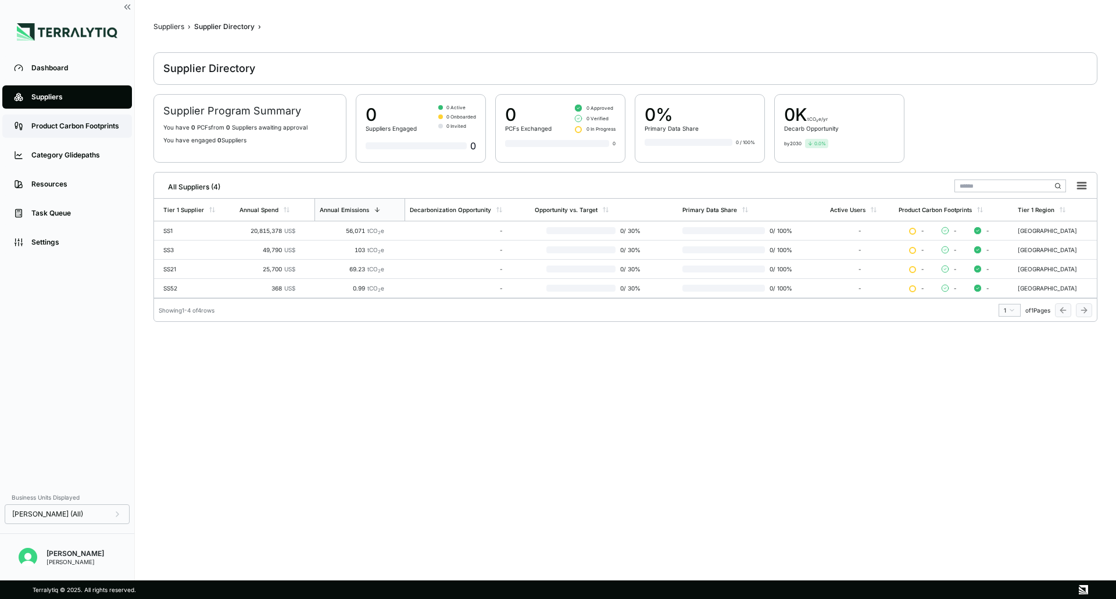
click at [76, 126] on div "Product Carbon Footprints" at bounding box center [75, 125] width 89 height 9
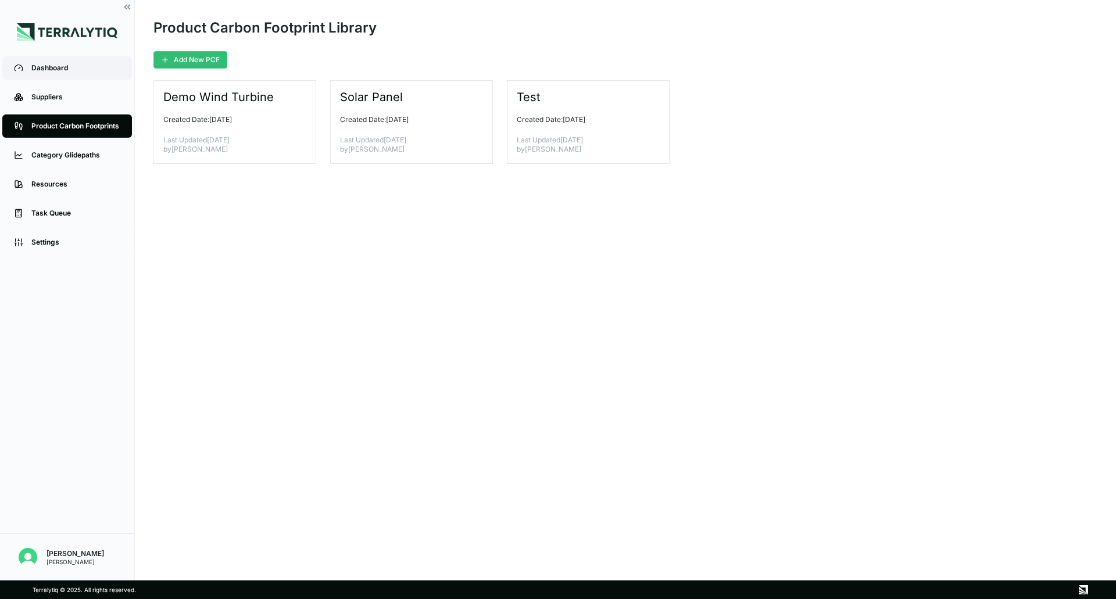
click at [79, 69] on div "Dashboard" at bounding box center [75, 67] width 89 height 9
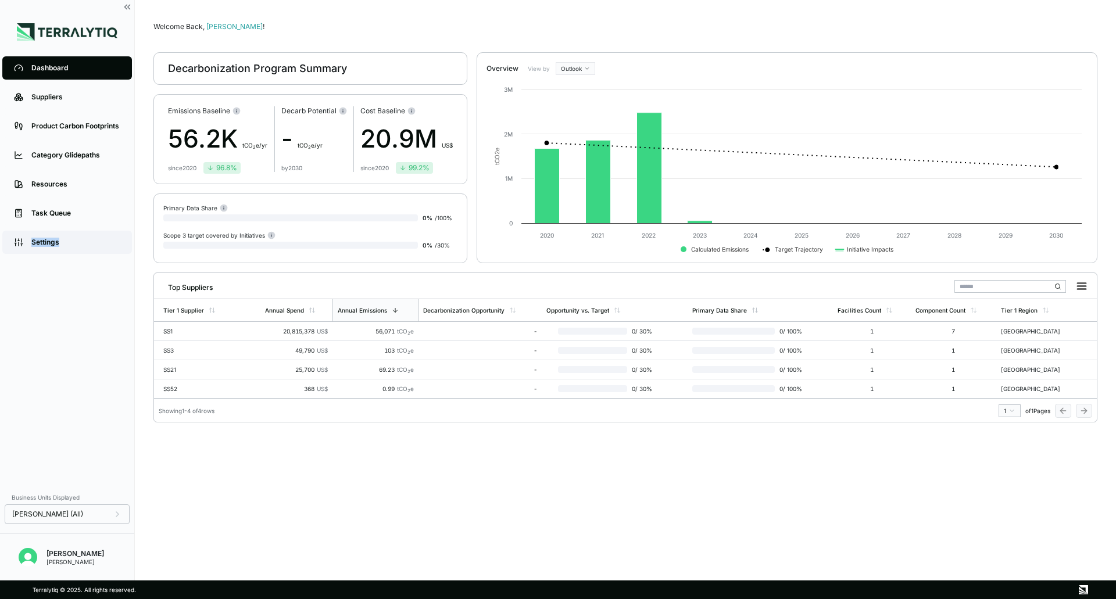
drag, startPoint x: 81, startPoint y: 227, endPoint x: 76, endPoint y: 248, distance: 21.2
click at [76, 248] on ul "Dashboard Suppliers Product Carbon Footprints Category Glidepaths Resources Tas…" at bounding box center [67, 154] width 134 height 203
click at [76, 248] on link "Settings" at bounding box center [67, 242] width 130 height 23
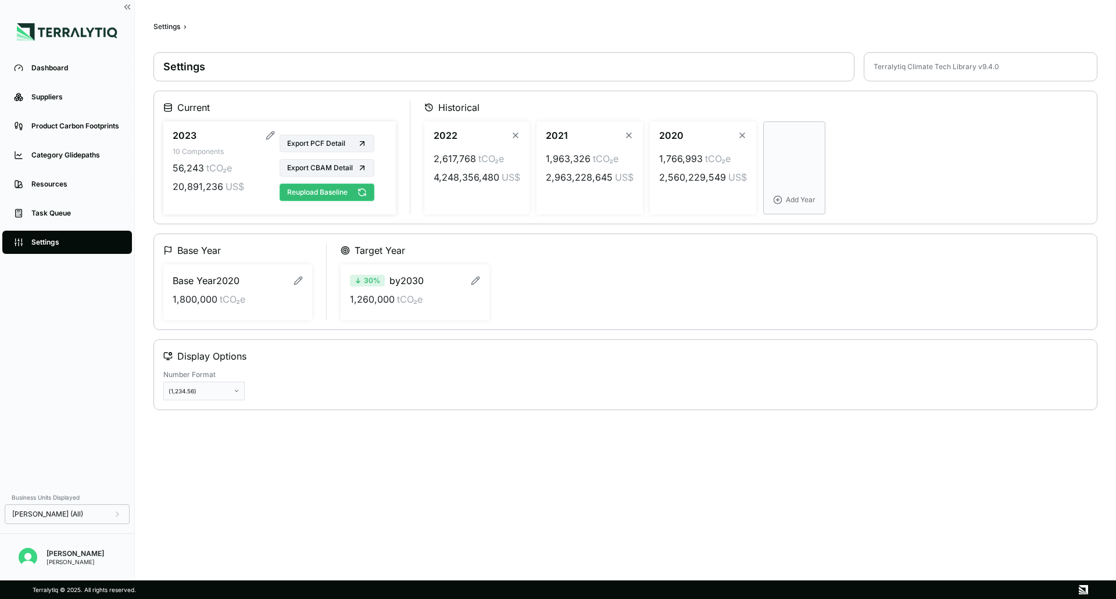
click at [352, 191] on button "Reupload Baseline" at bounding box center [327, 192] width 95 height 17
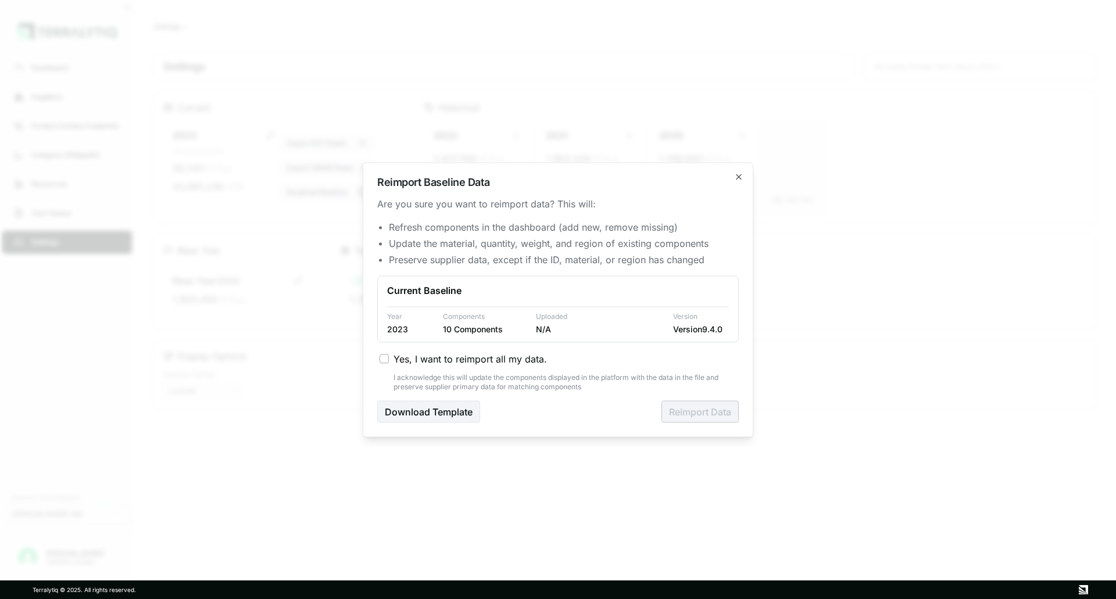
click at [438, 354] on span "Yes, I want to reimport all my data." at bounding box center [470, 359] width 153 height 14
click at [389, 354] on button "Yes, I want to reimport all my data." at bounding box center [384, 358] width 9 height 9
click at [699, 409] on button "Reimport Data" at bounding box center [699, 411] width 77 height 22
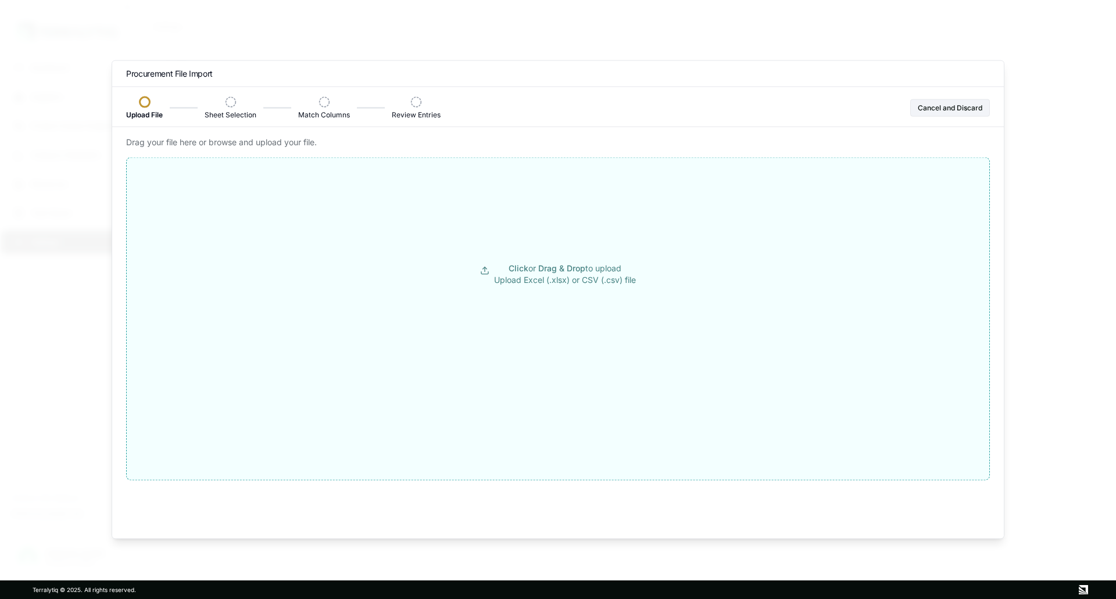
click at [583, 275] on p "Click or Drag & Drop to upload Upload Excel (.xlsx) or CSV (.csv) file" at bounding box center [565, 273] width 142 height 23
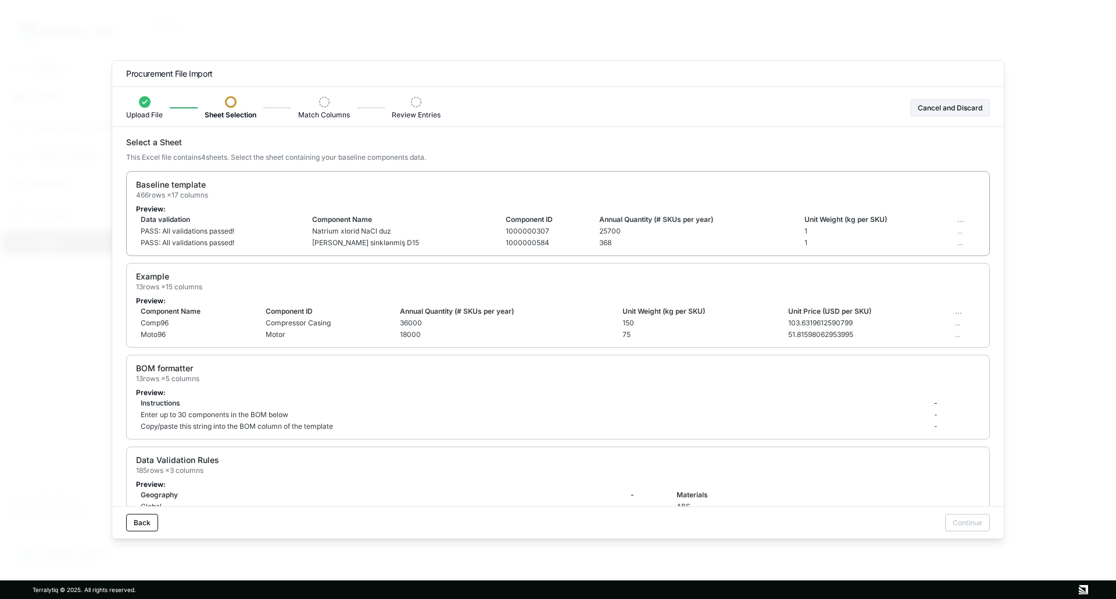
click at [603, 237] on td "368" at bounding box center [697, 243] width 205 height 12
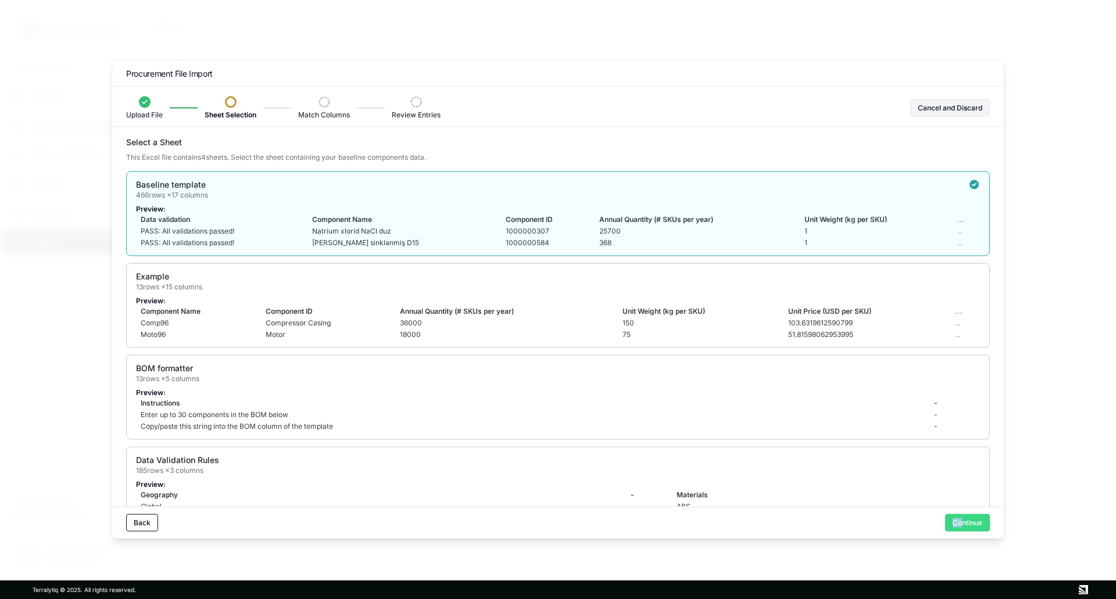
drag, startPoint x: 953, startPoint y: 510, endPoint x: 965, endPoint y: 522, distance: 17.3
click at [965, 522] on div "Back Continue" at bounding box center [558, 523] width 892 height 32
click at [965, 522] on button "Continue" at bounding box center [967, 522] width 45 height 17
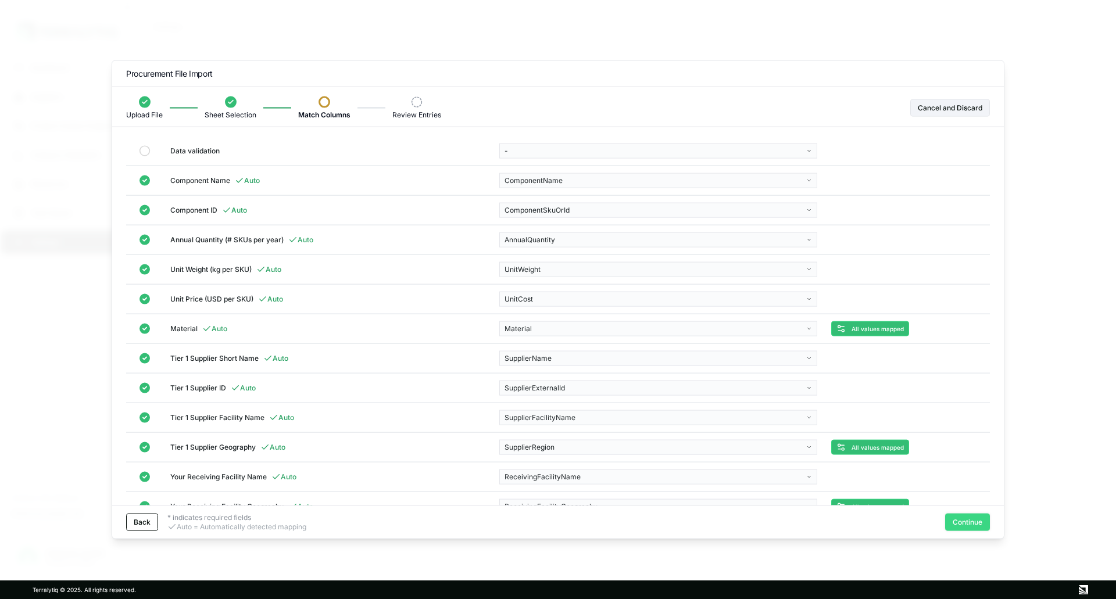
click at [962, 525] on button "Continue" at bounding box center [967, 522] width 45 height 17
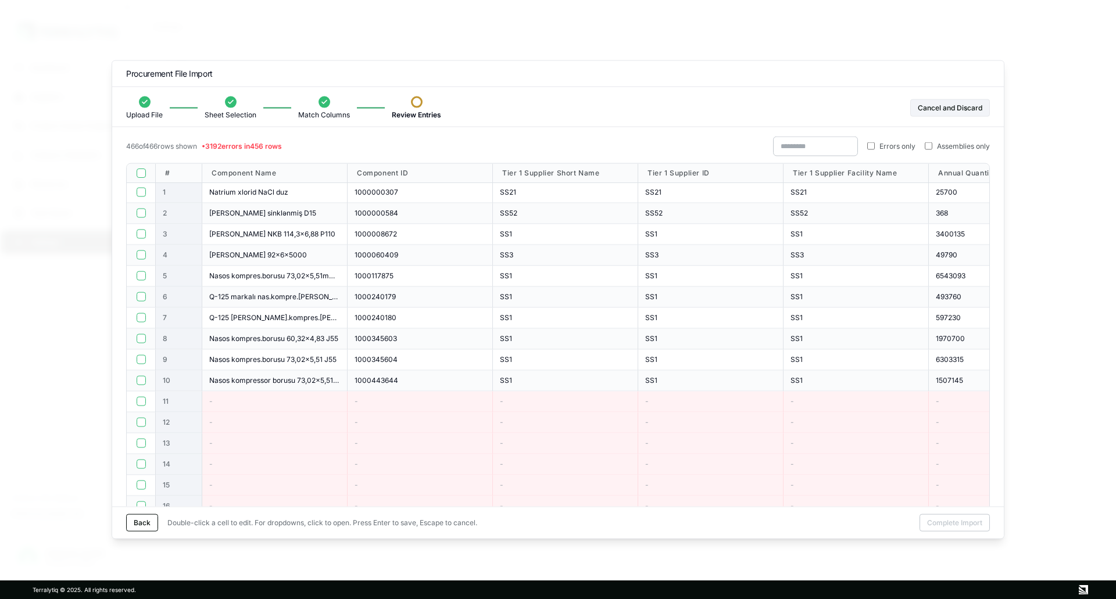
click at [892, 146] on span "Errors only" at bounding box center [897, 145] width 36 height 9
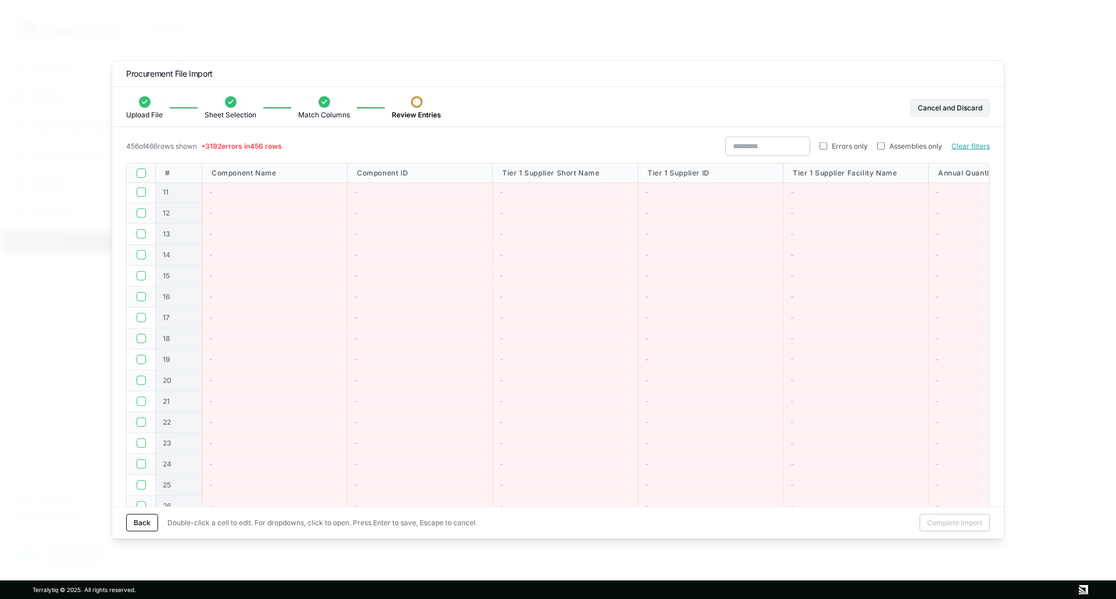
click at [141, 178] on div at bounding box center [141, 172] width 29 height 19
click at [142, 171] on button "button" at bounding box center [141, 172] width 9 height 9
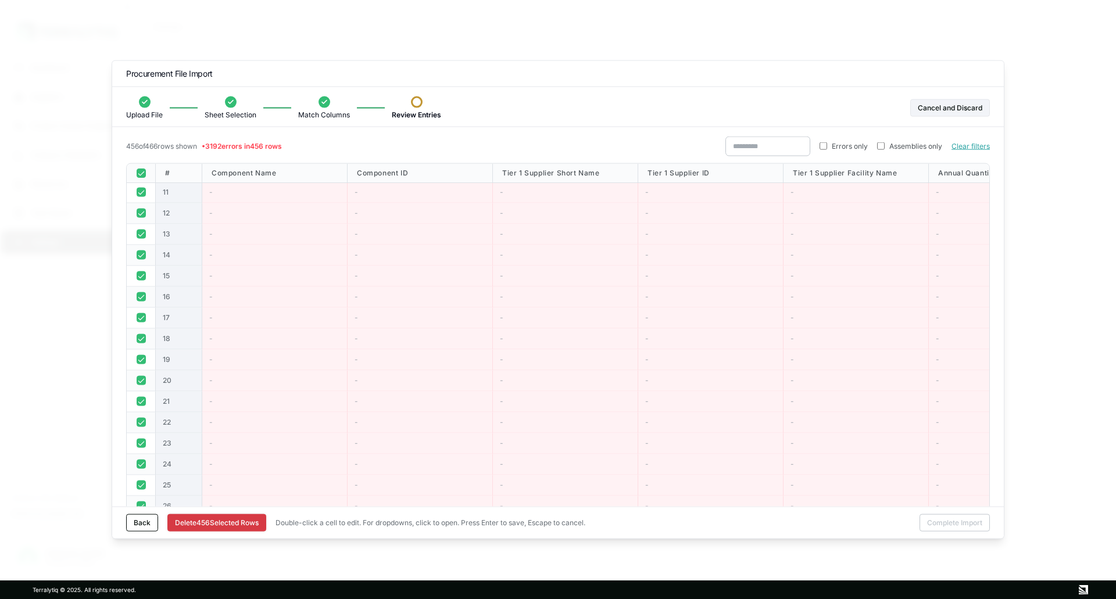
click at [262, 522] on button "Delete [STREET_ADDRESS]" at bounding box center [216, 522] width 99 height 17
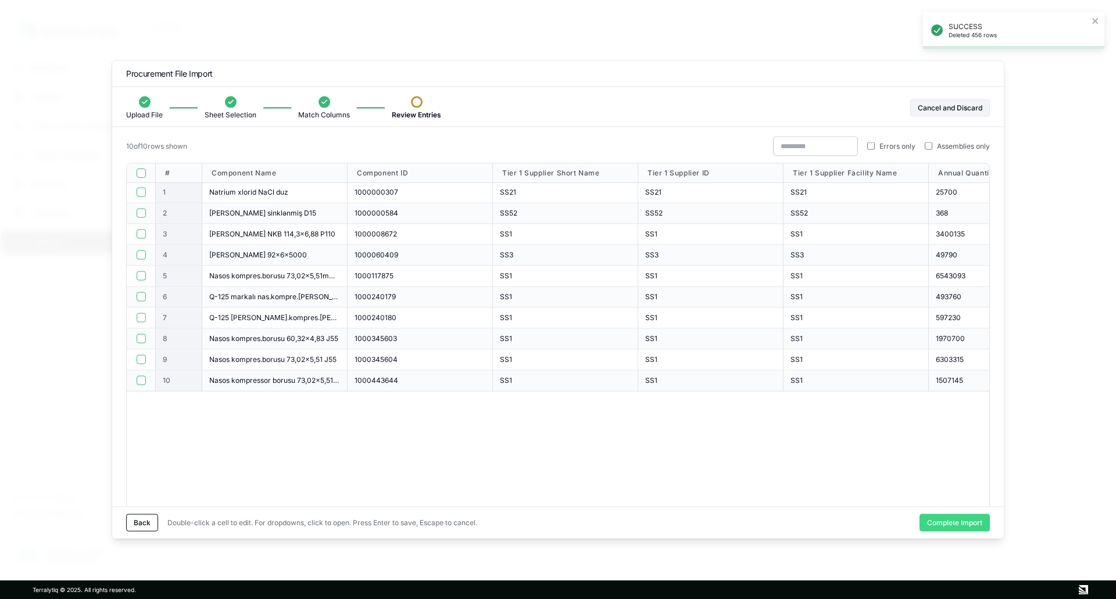
click at [966, 520] on button "Complete Import" at bounding box center [955, 522] width 70 height 17
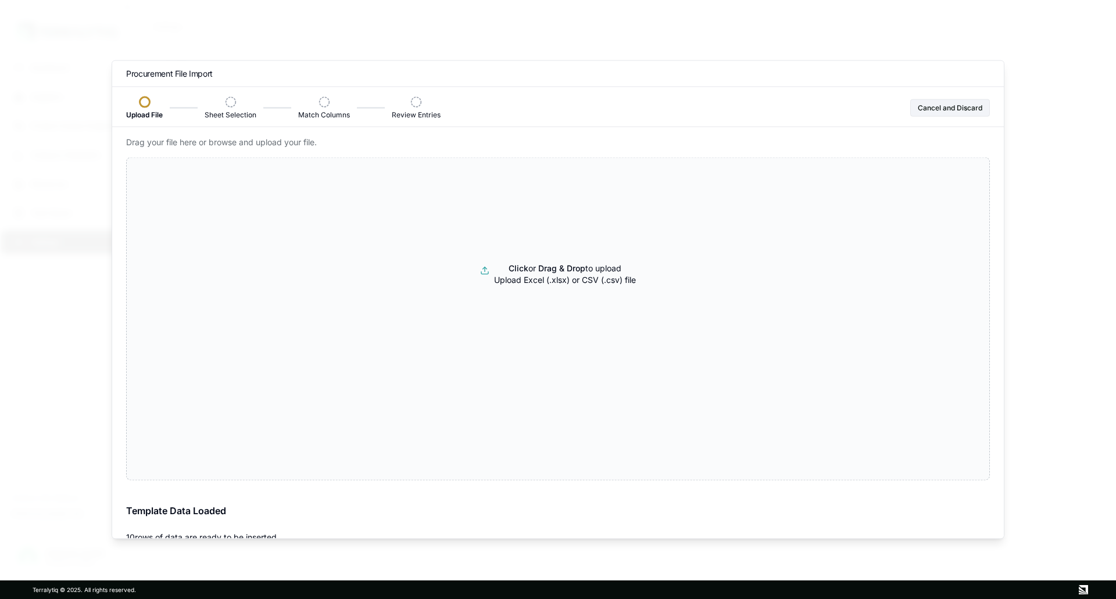
click at [584, 317] on button "Click or Drag & Drop to upload Upload Excel (.xlsx) or CSV (.csv) file" at bounding box center [558, 273] width 863 height 209
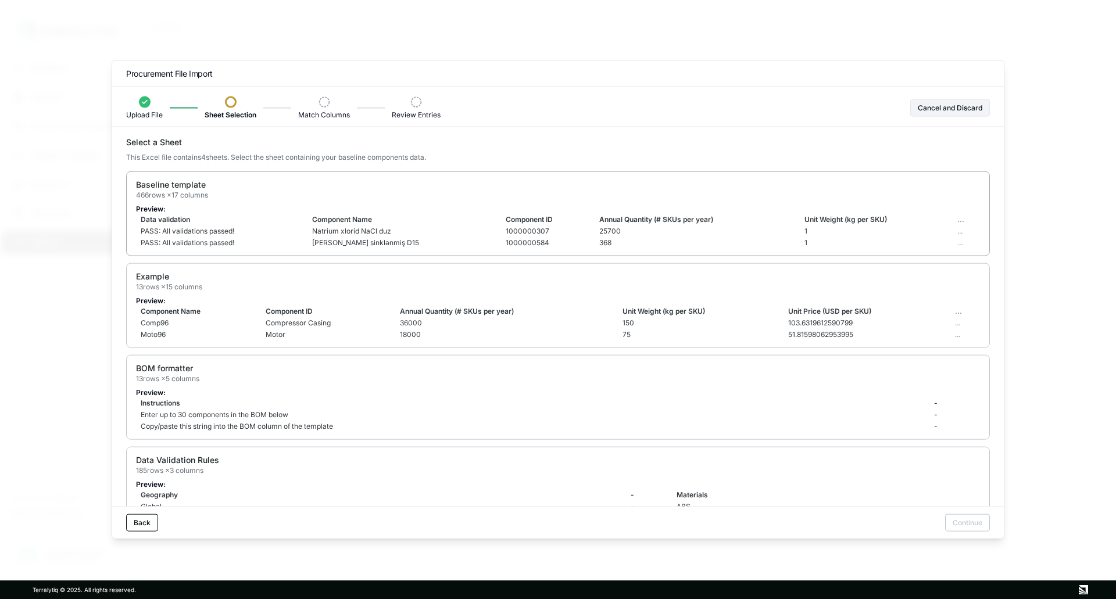
click at [595, 193] on div "Baseline template 466 rows × 17 columns" at bounding box center [558, 188] width 844 height 21
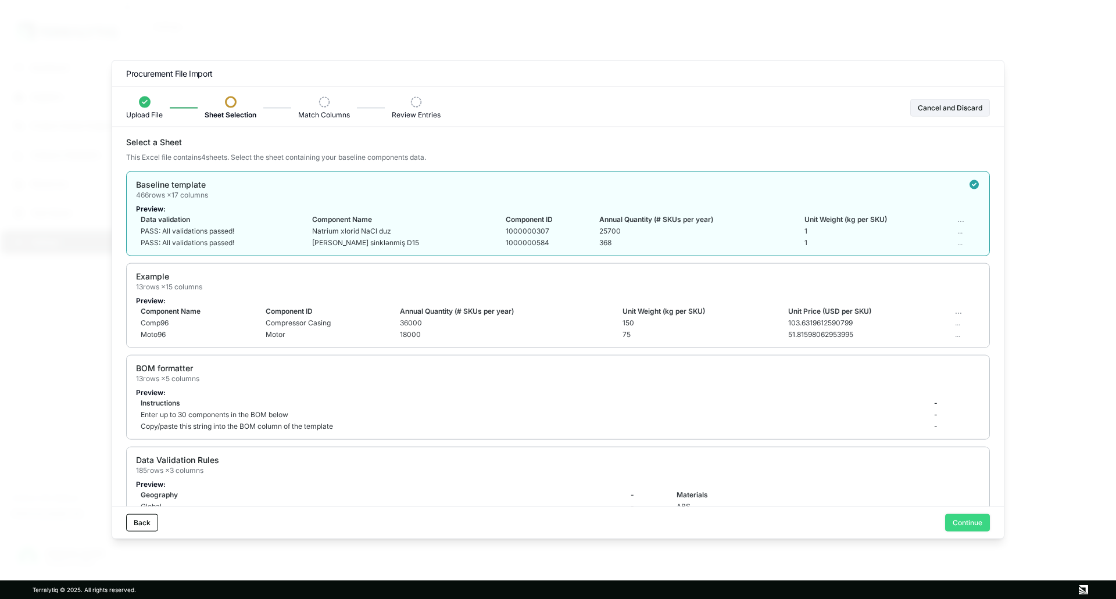
click at [961, 515] on button "Continue" at bounding box center [967, 522] width 45 height 17
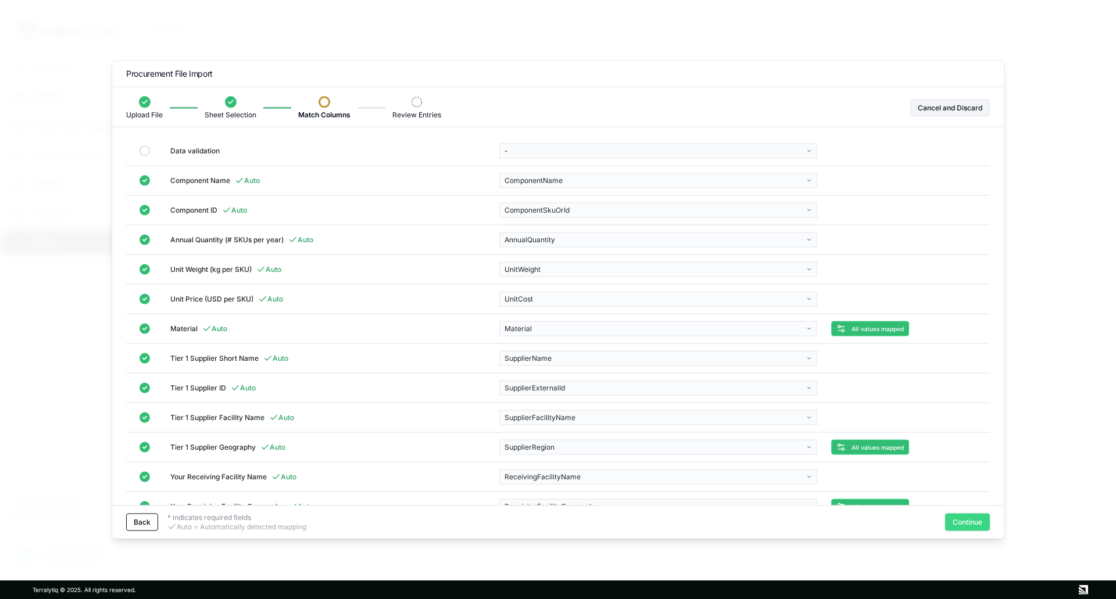
click at [966, 521] on button "Continue" at bounding box center [967, 522] width 45 height 17
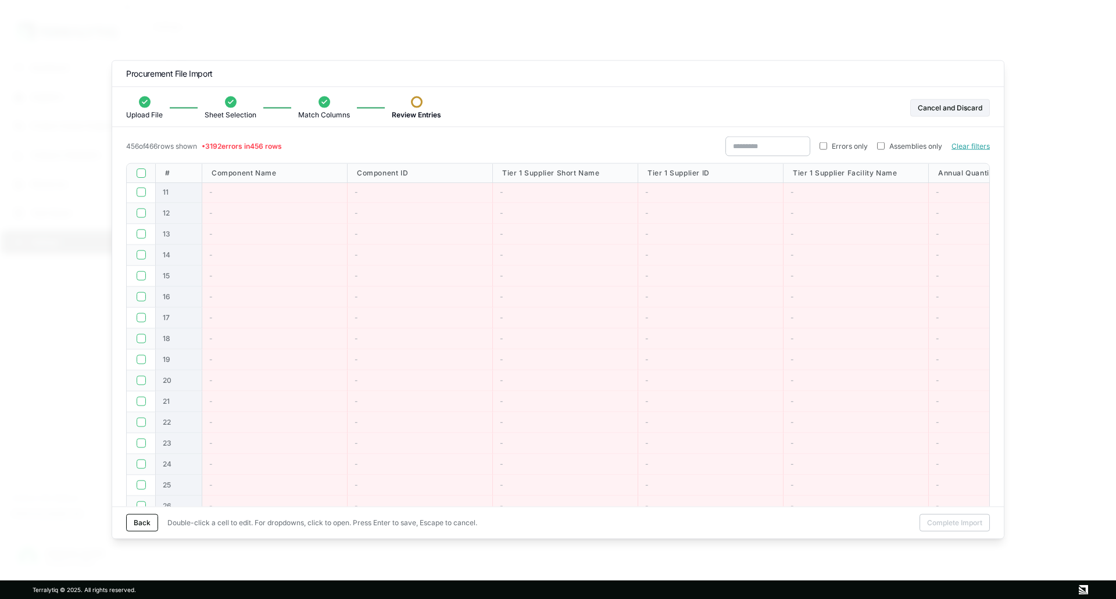
click at [144, 169] on button "button" at bounding box center [141, 172] width 9 height 9
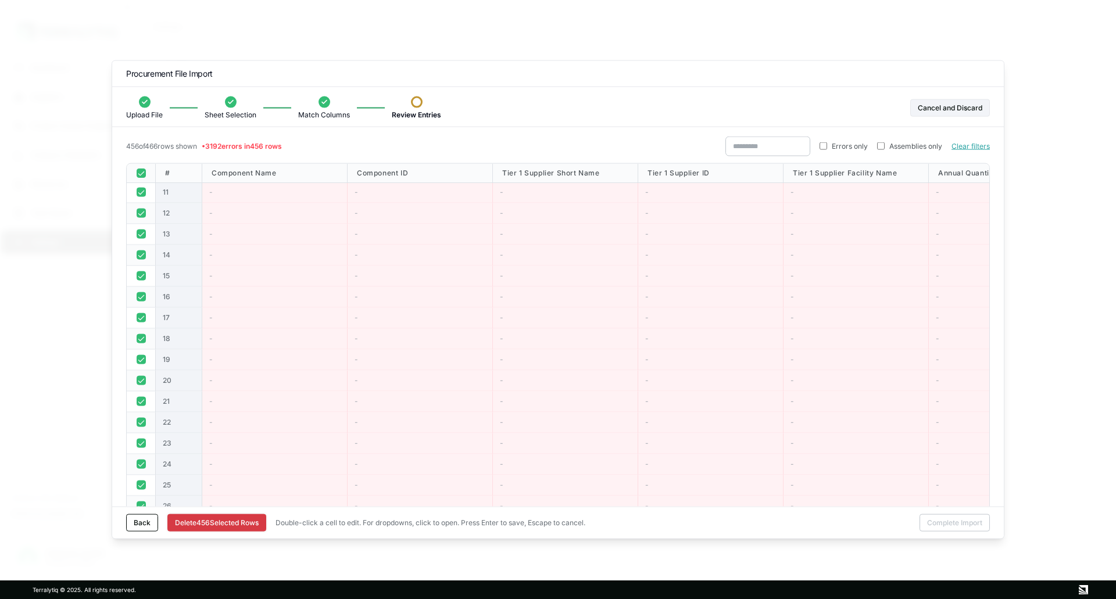
click at [224, 530] on button "Delete [STREET_ADDRESS]" at bounding box center [216, 522] width 99 height 17
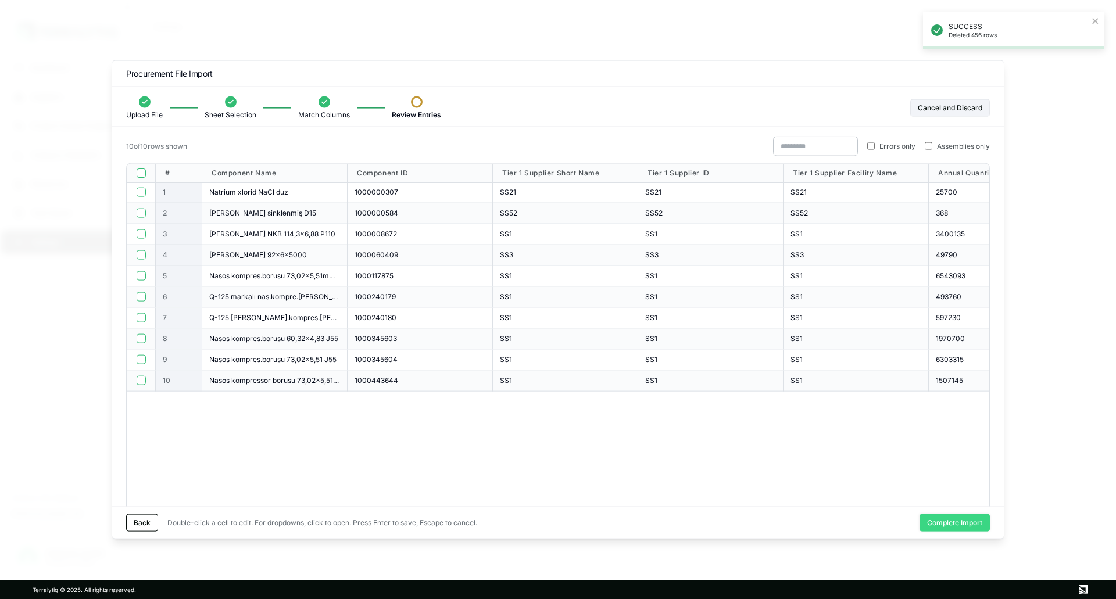
click at [951, 520] on button "Complete Import" at bounding box center [955, 522] width 70 height 17
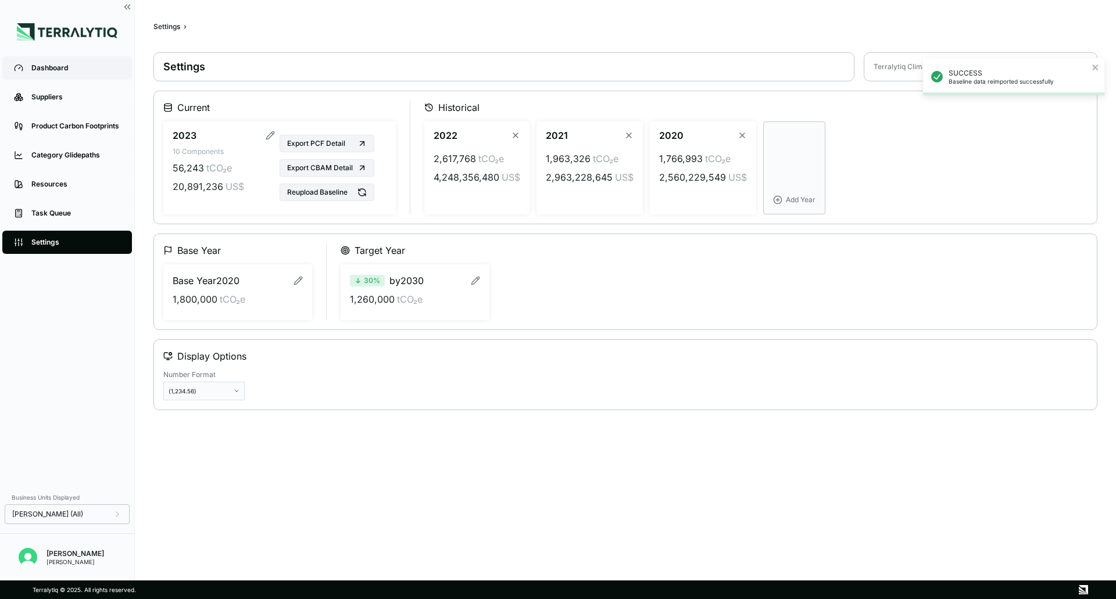
click at [87, 68] on div "Dashboard" at bounding box center [75, 67] width 89 height 9
